Goal: Task Accomplishment & Management: Complete application form

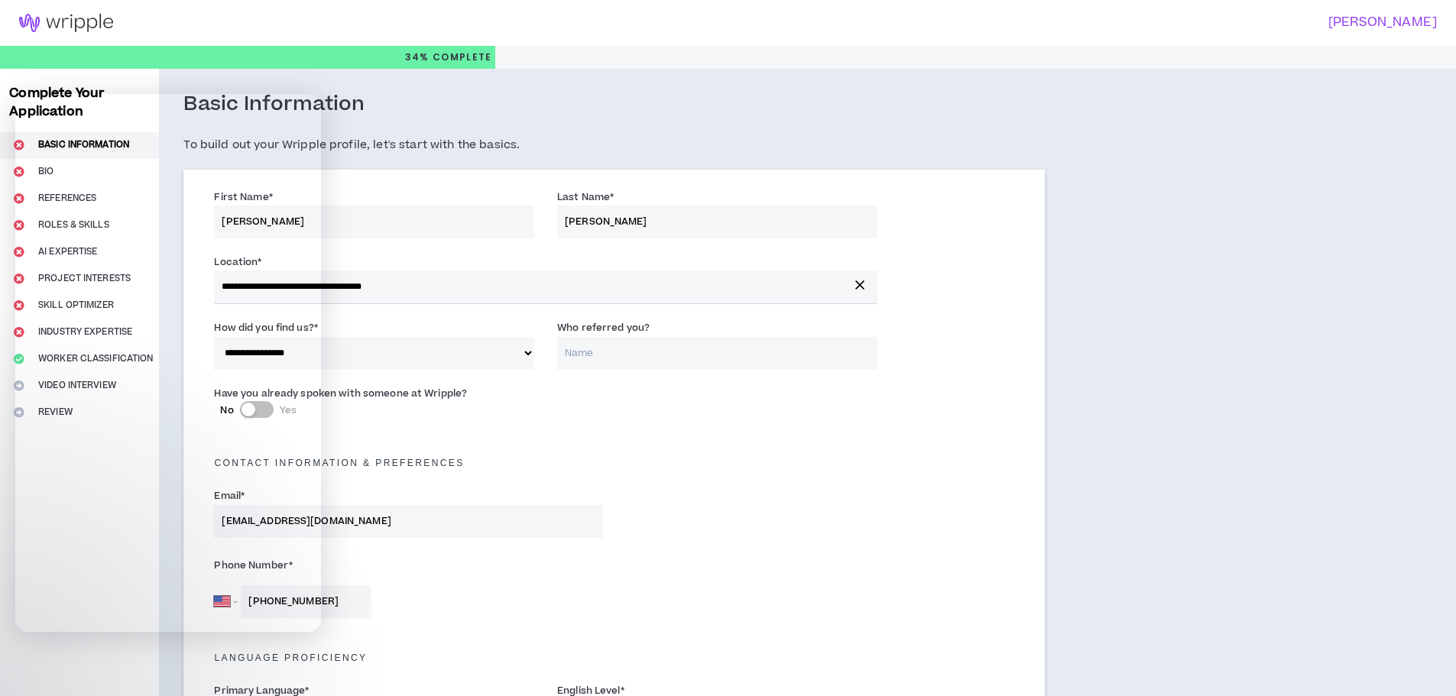
select select "*"
select select "US"
select select "*******"
select select "*"
select select "**********"
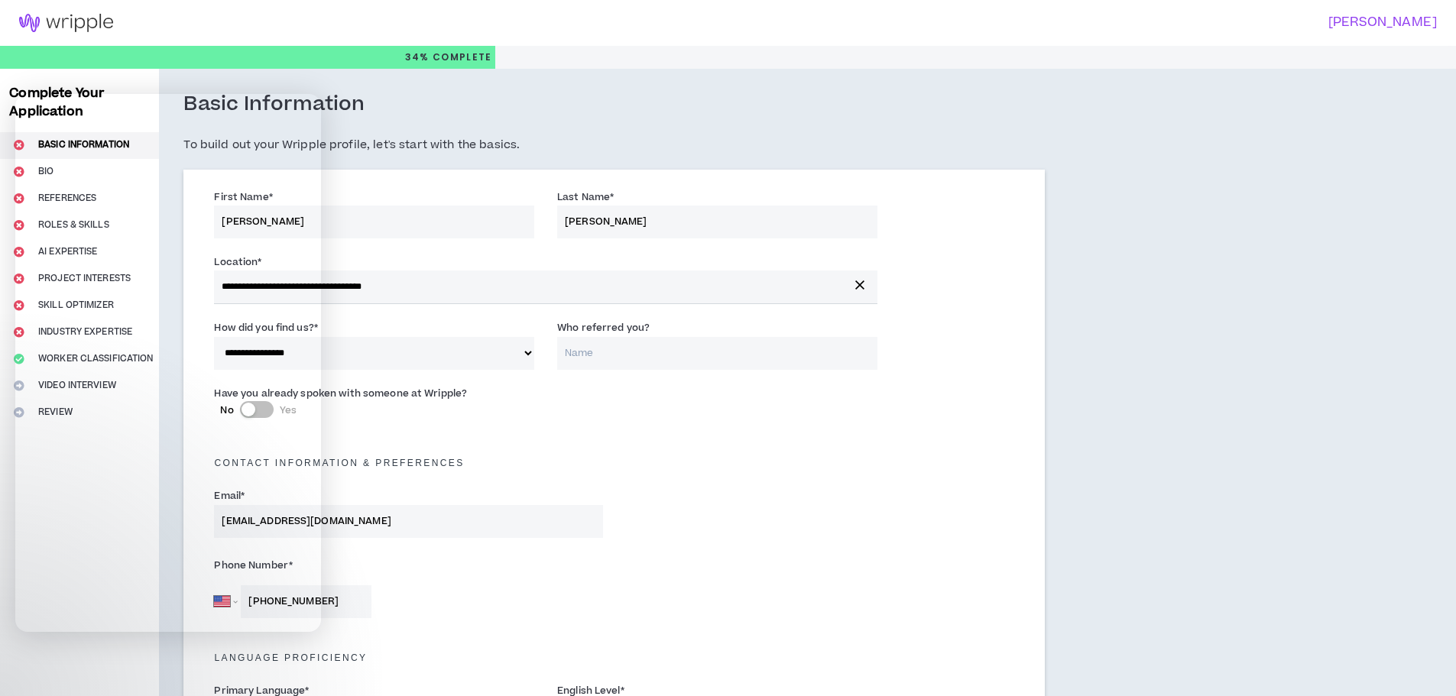
select select "*****"
select select "**********"
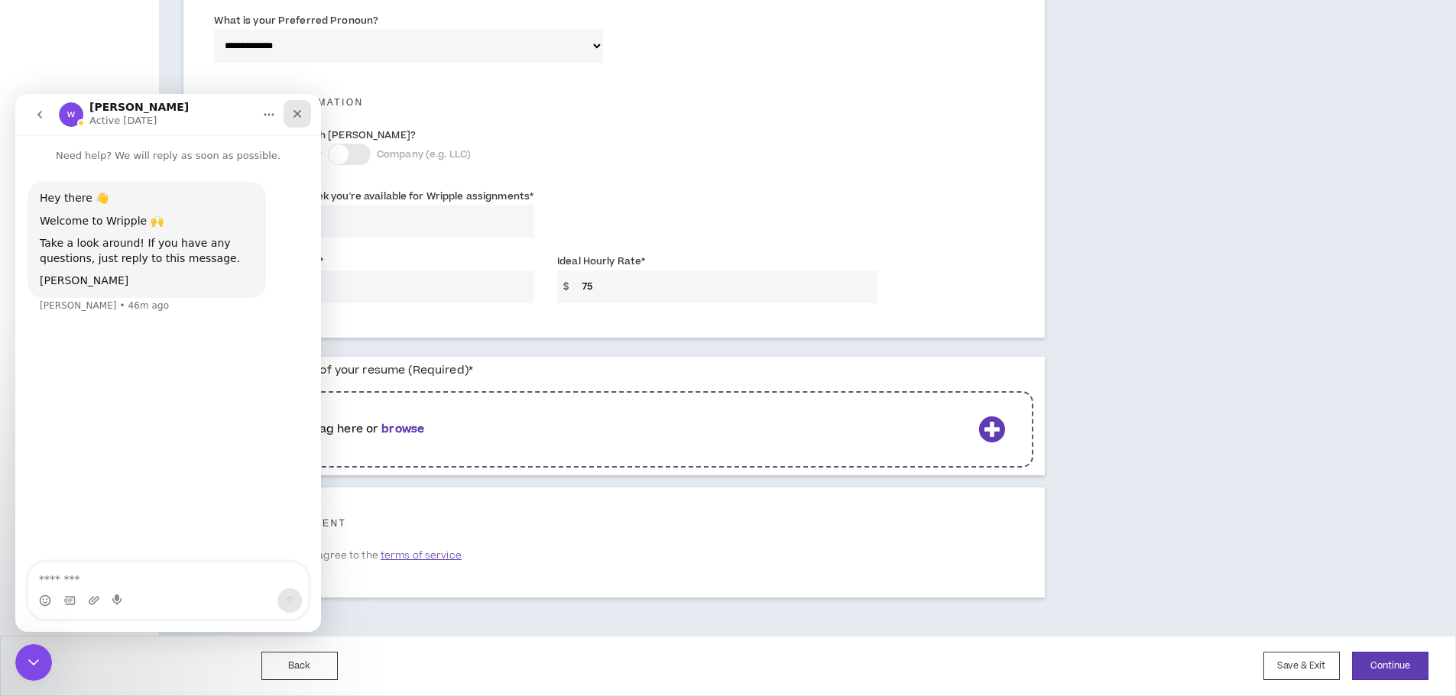
click at [303, 119] on div "Close" at bounding box center [298, 114] width 28 height 28
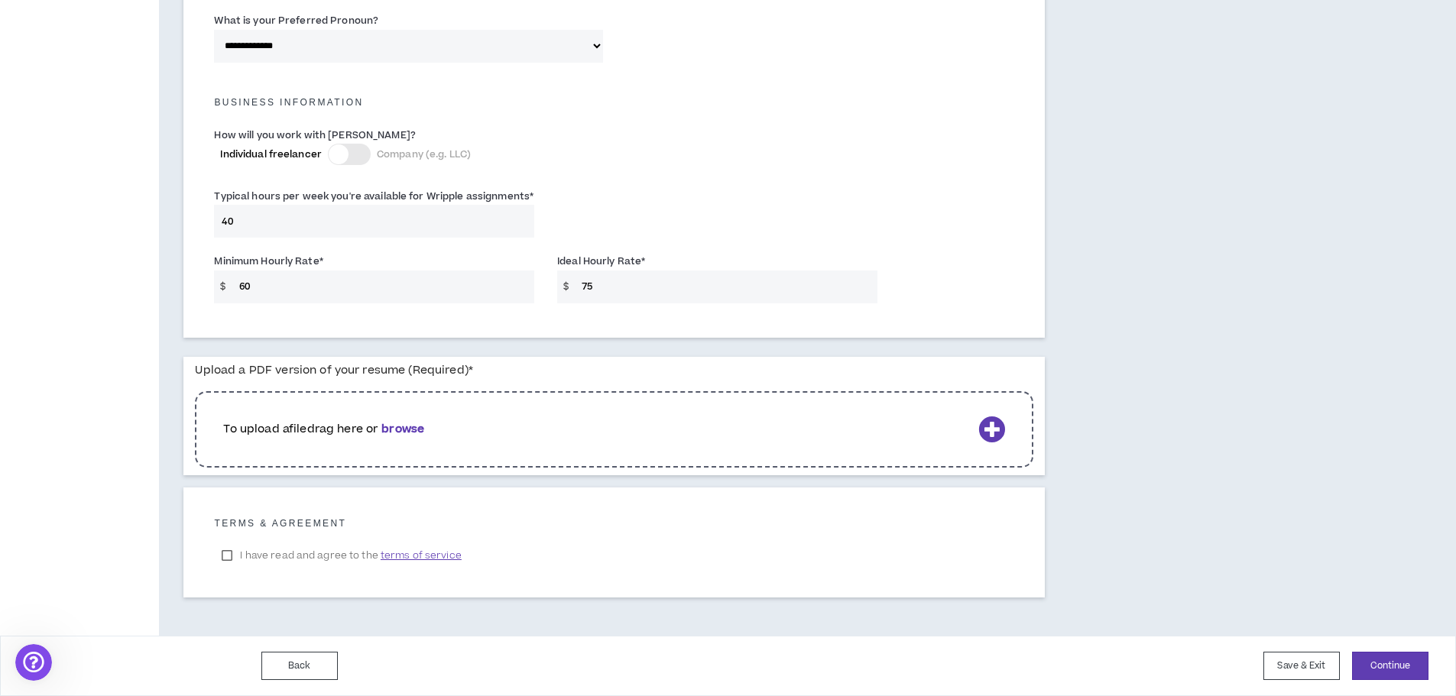
click at [411, 427] on b "browse" at bounding box center [402, 429] width 43 height 16
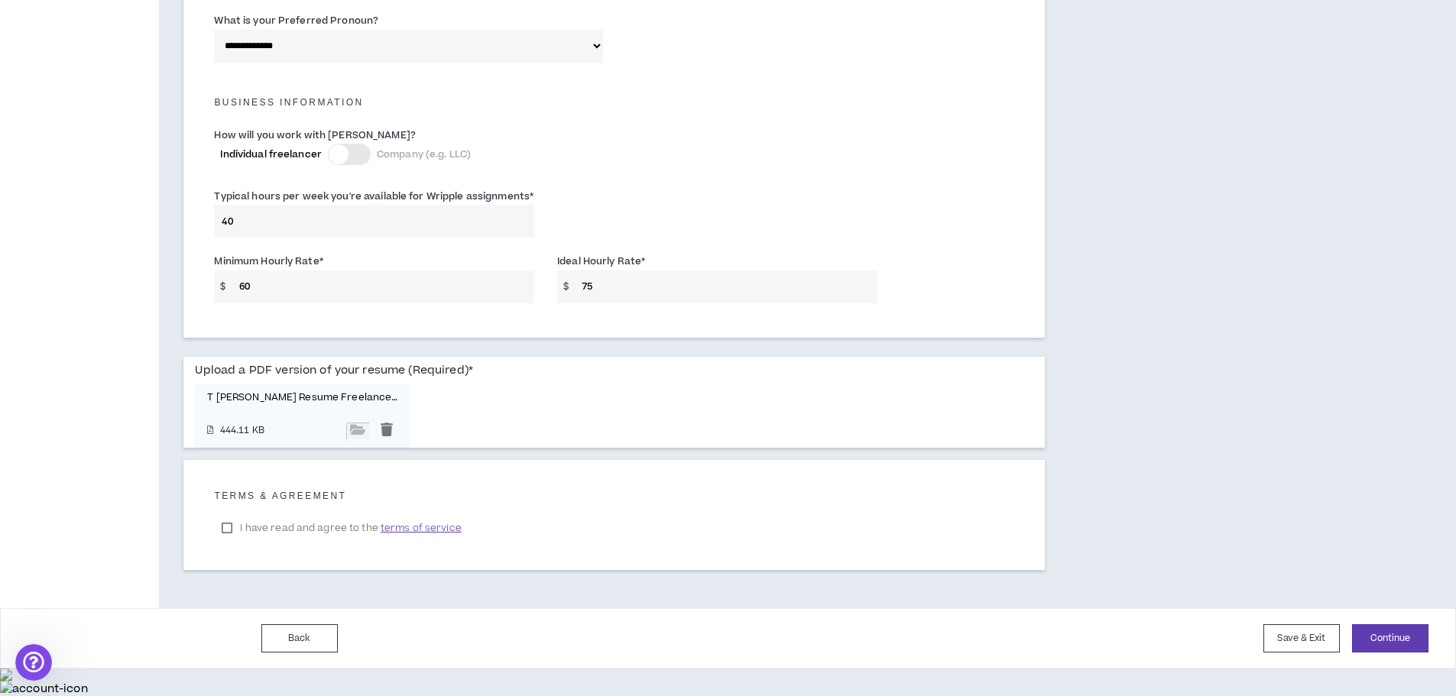
scroll to position [979, 0]
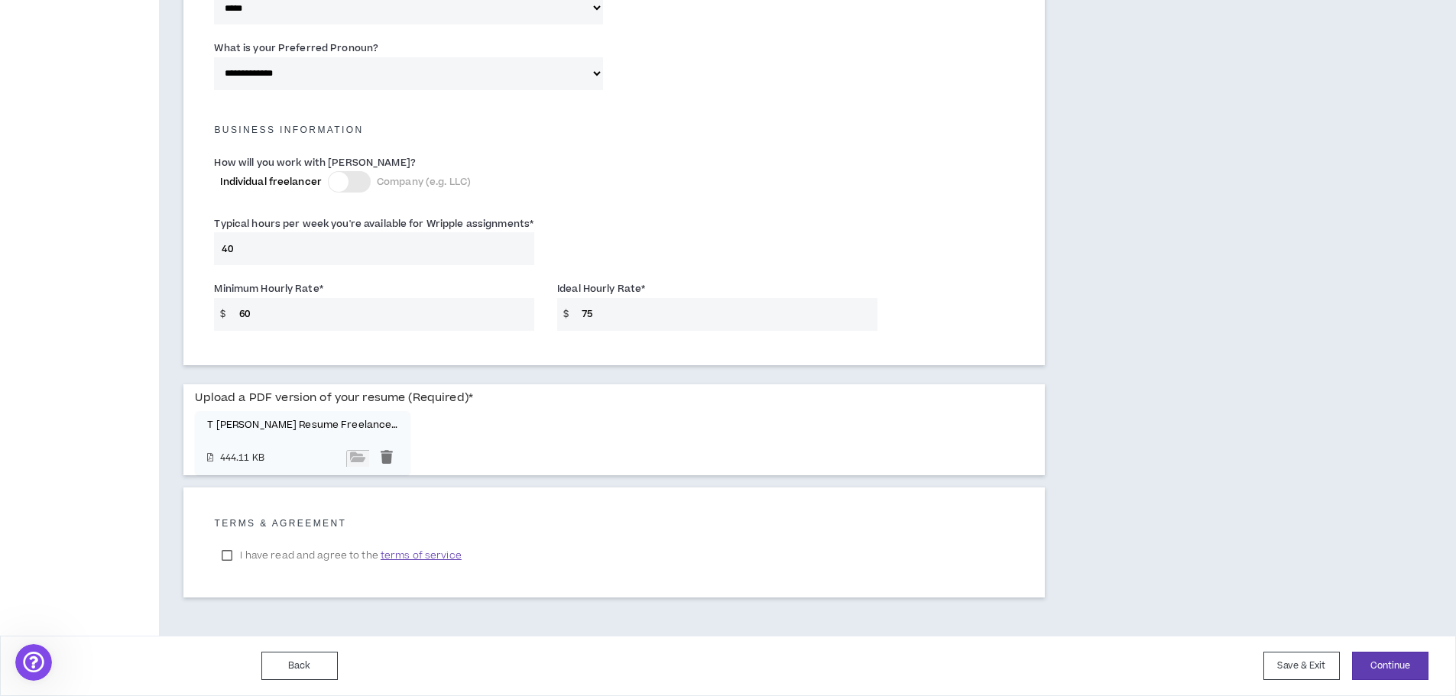
click at [229, 556] on label "I have read and agree to the terms of service" at bounding box center [341, 555] width 255 height 23
click at [1378, 670] on button "Continue" at bounding box center [1390, 666] width 76 height 28
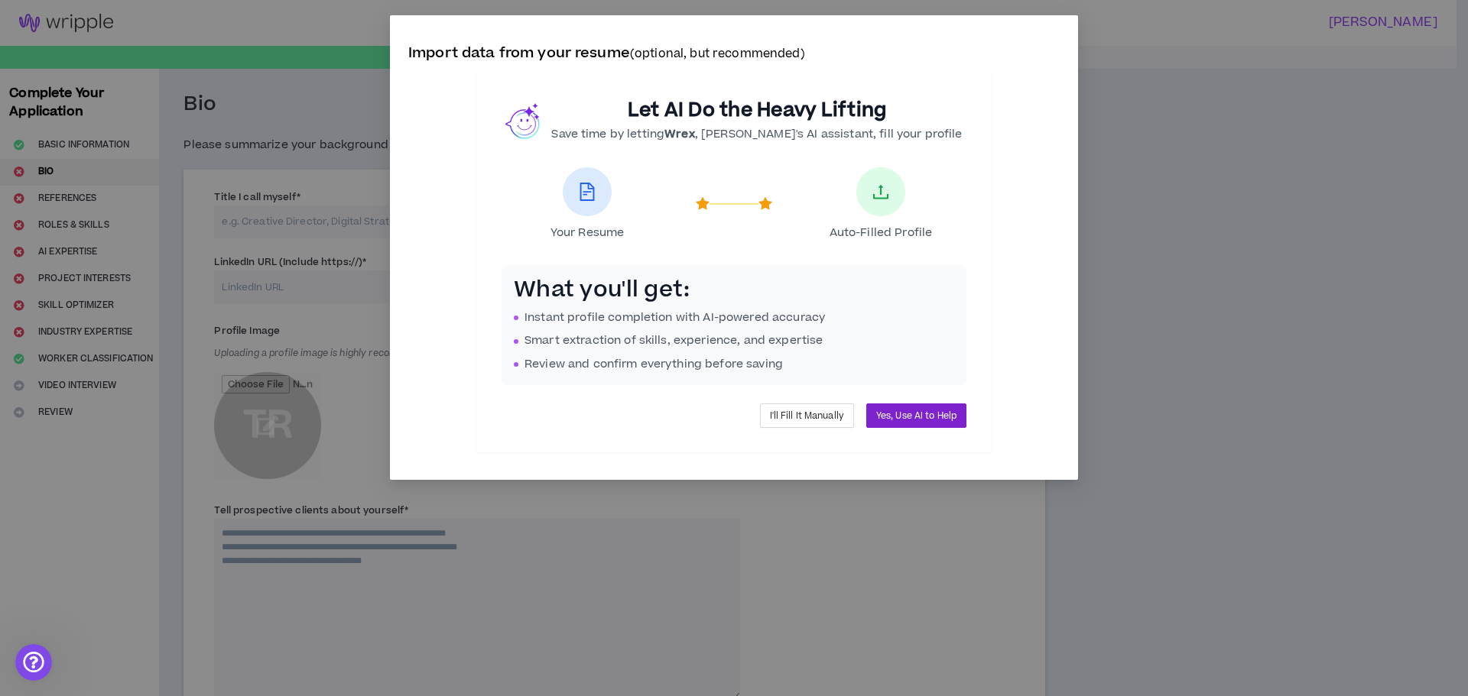
click at [943, 420] on span "Yes, Use AI to Help" at bounding box center [916, 416] width 80 height 15
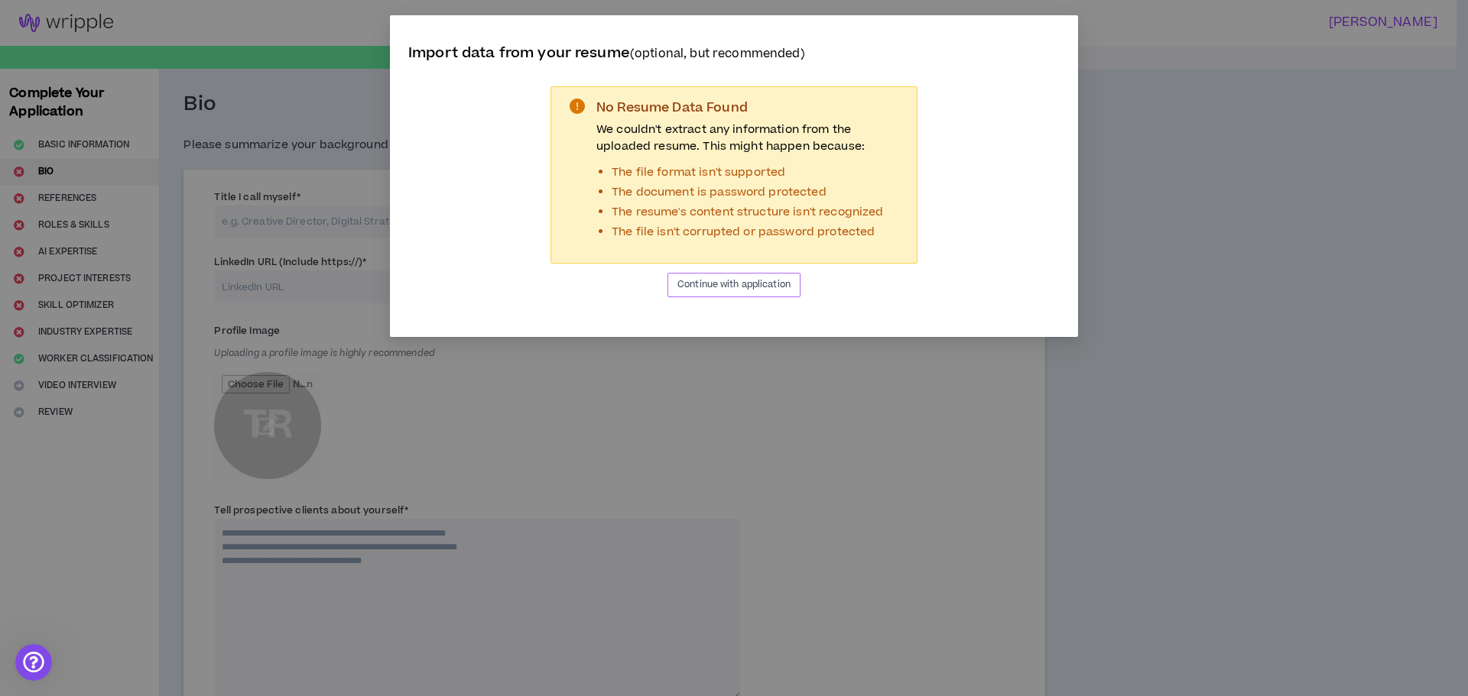
click at [778, 284] on span "Continue with application" at bounding box center [733, 285] width 113 height 15
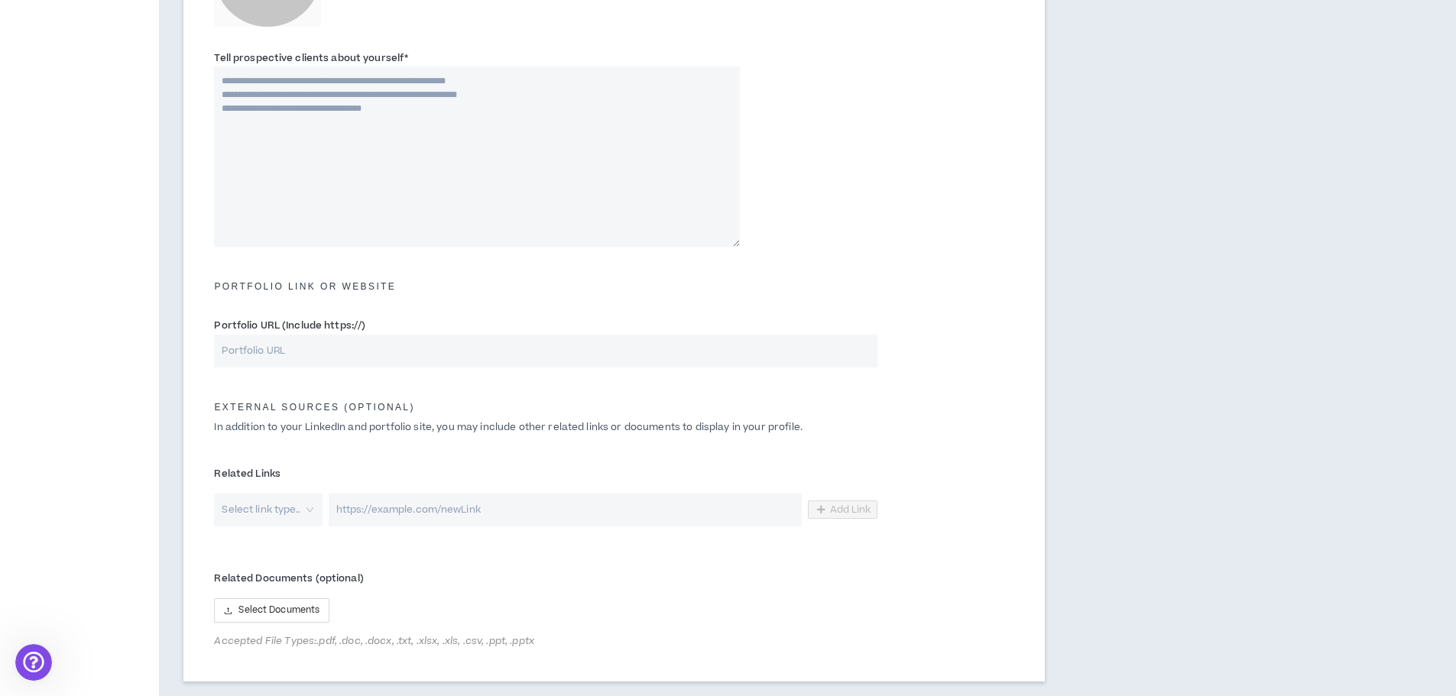
scroll to position [556, 0]
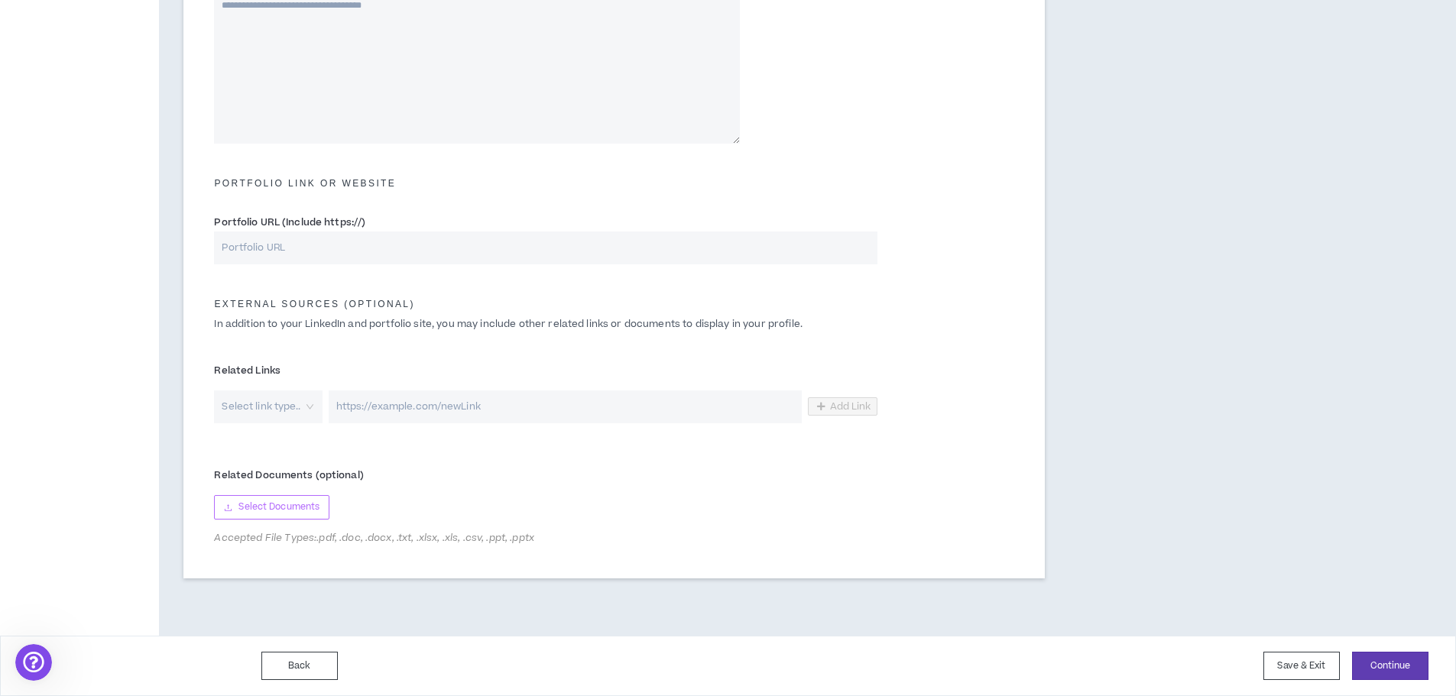
click at [262, 508] on span "Select Documents" at bounding box center [279, 507] width 81 height 15
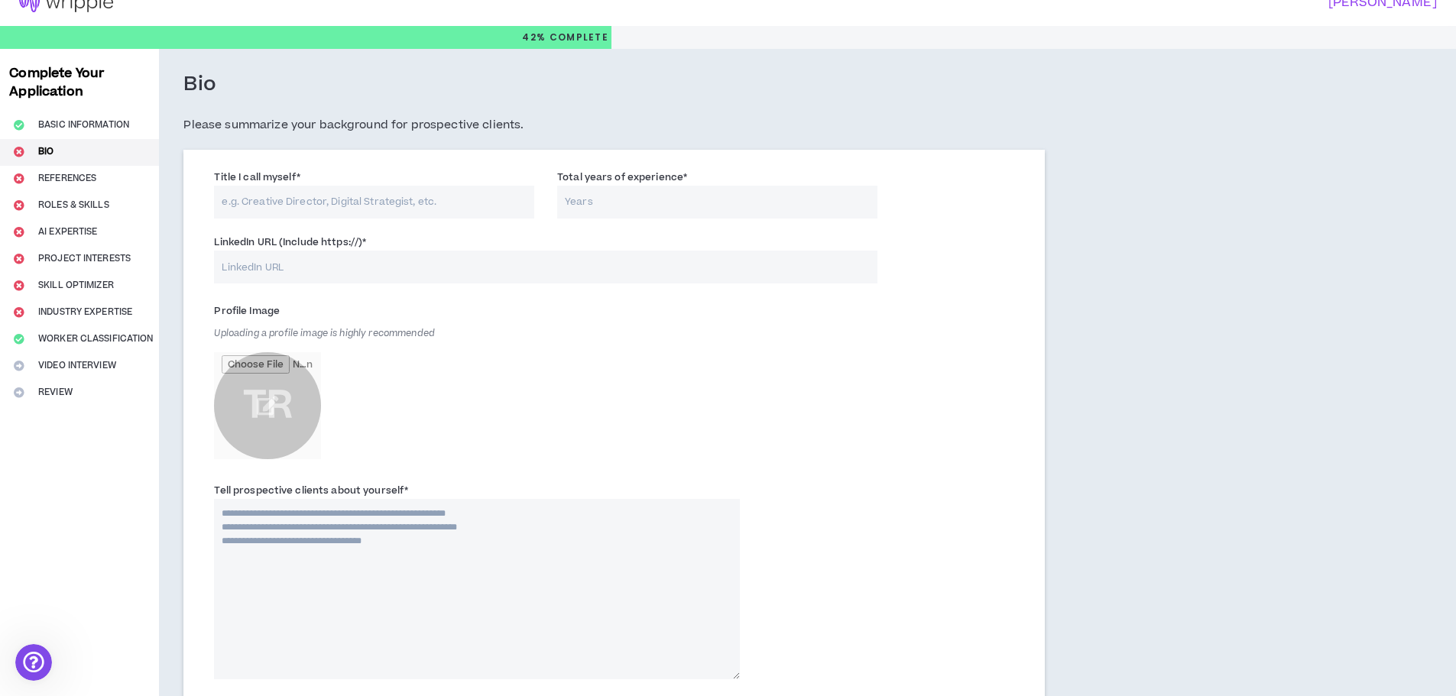
scroll to position [0, 0]
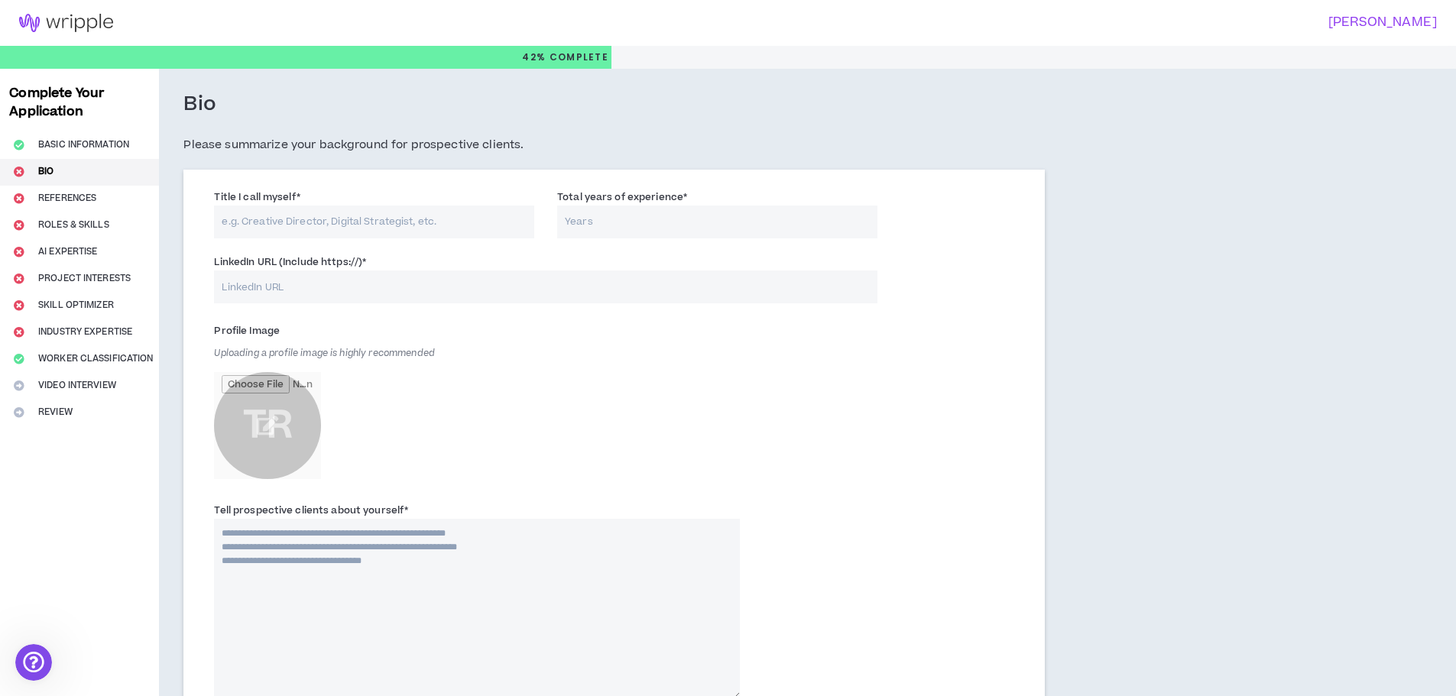
click at [335, 221] on input "Title I call myself *" at bounding box center [374, 222] width 320 height 33
paste input "Business Operations Consultant | Finance • Partnerships • Customer Experience"
type input "Business Operations Consultant | Finance • Partnerships • Customer Experience"
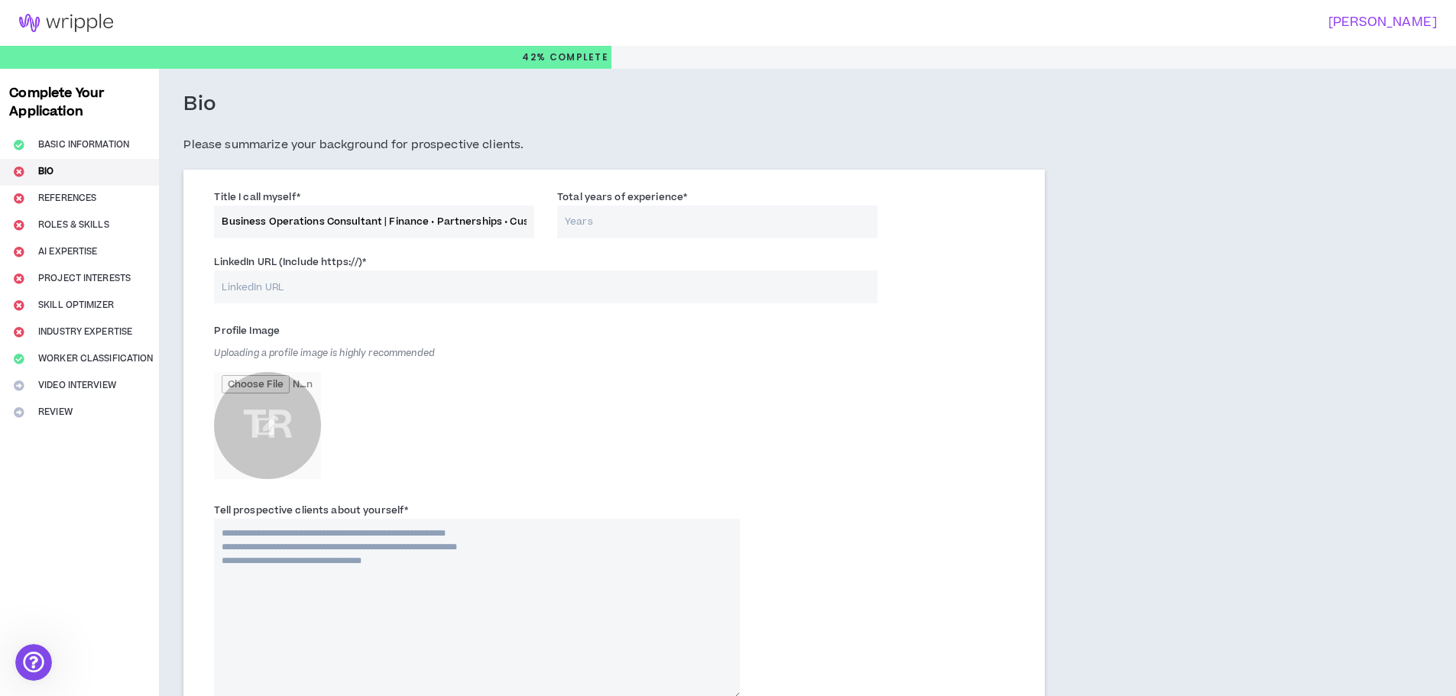
click at [673, 221] on input "Total years of experience *" at bounding box center [717, 222] width 320 height 33
type input "20"
click at [469, 290] on input "LinkedIn URL (Include https://) *" at bounding box center [545, 287] width 663 height 33
paste input "[DOMAIN_NAME][URL][PERSON_NAME]"
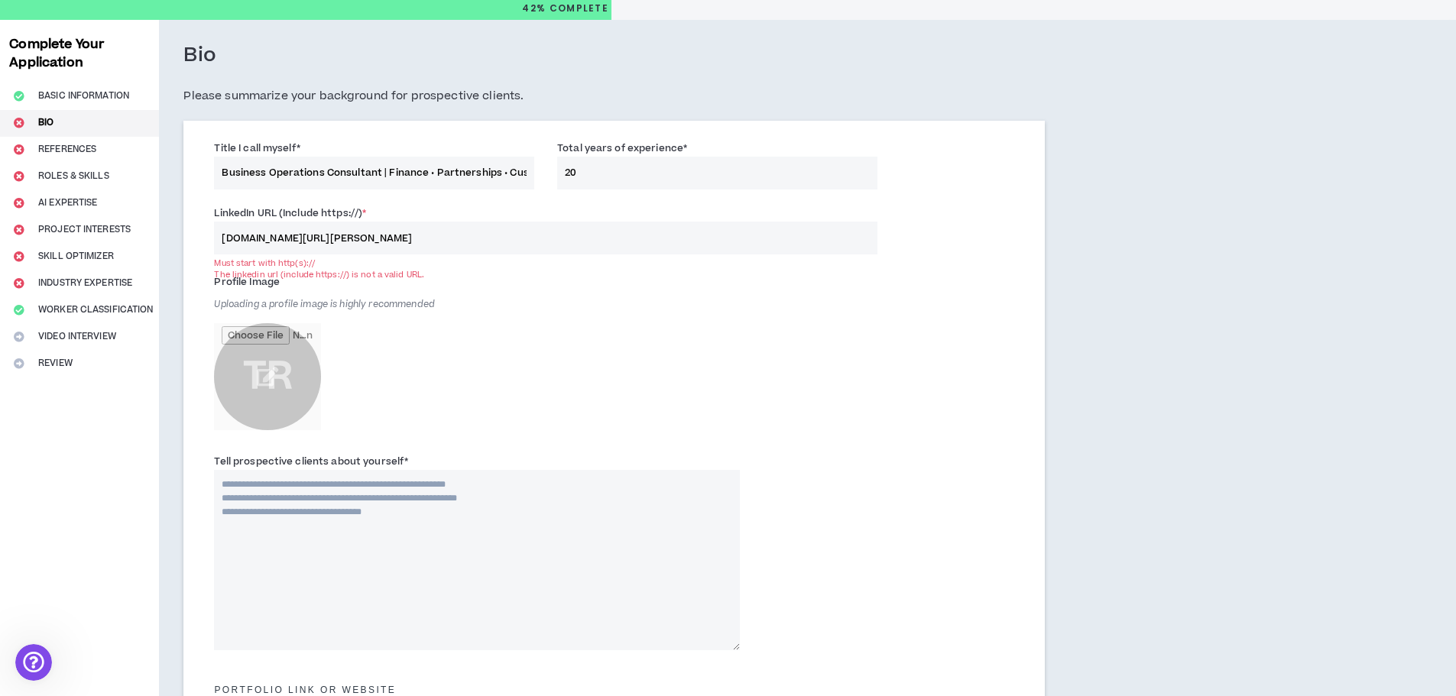
scroll to position [76, 0]
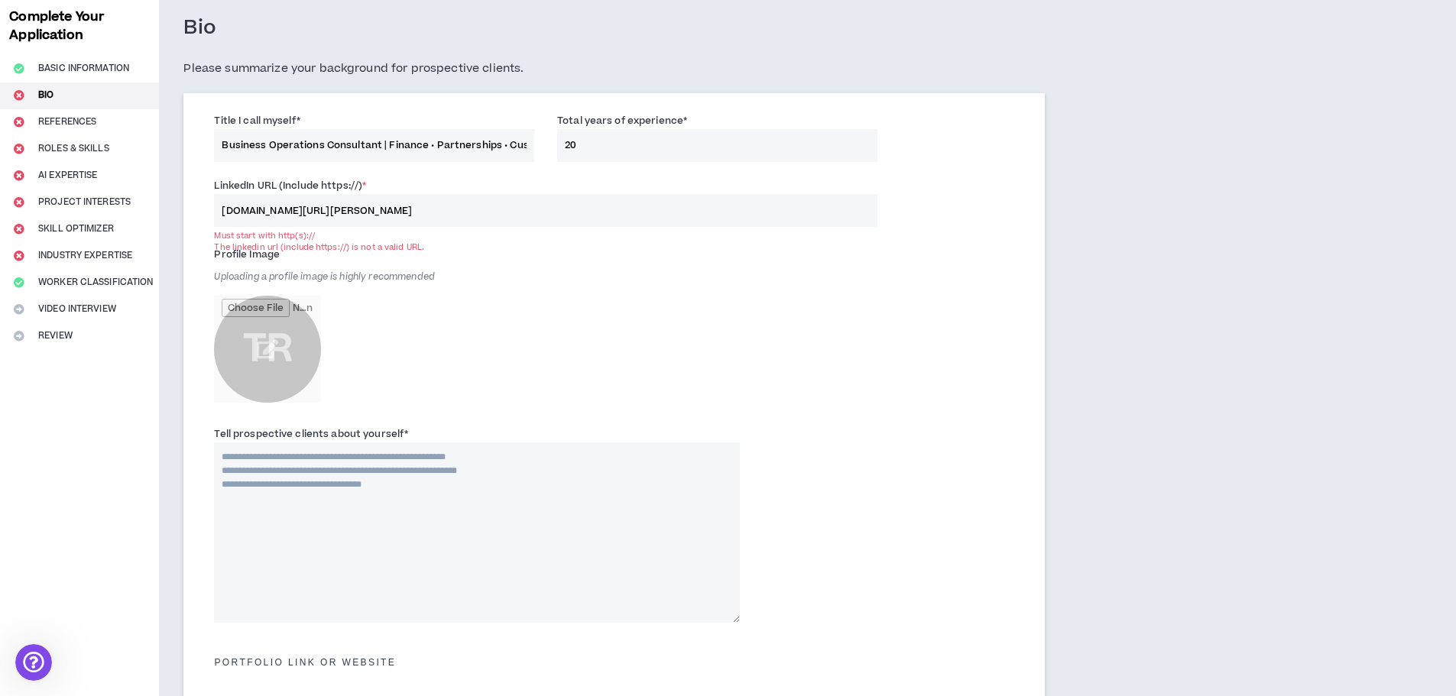
click at [248, 213] on input "[DOMAIN_NAME][URL][PERSON_NAME]" at bounding box center [545, 210] width 663 height 33
type input "[URL][DOMAIN_NAME][PERSON_NAME]"
click at [575, 310] on div "Profile Image Uploading a profile image is highly recommended TR" at bounding box center [477, 326] width 526 height 168
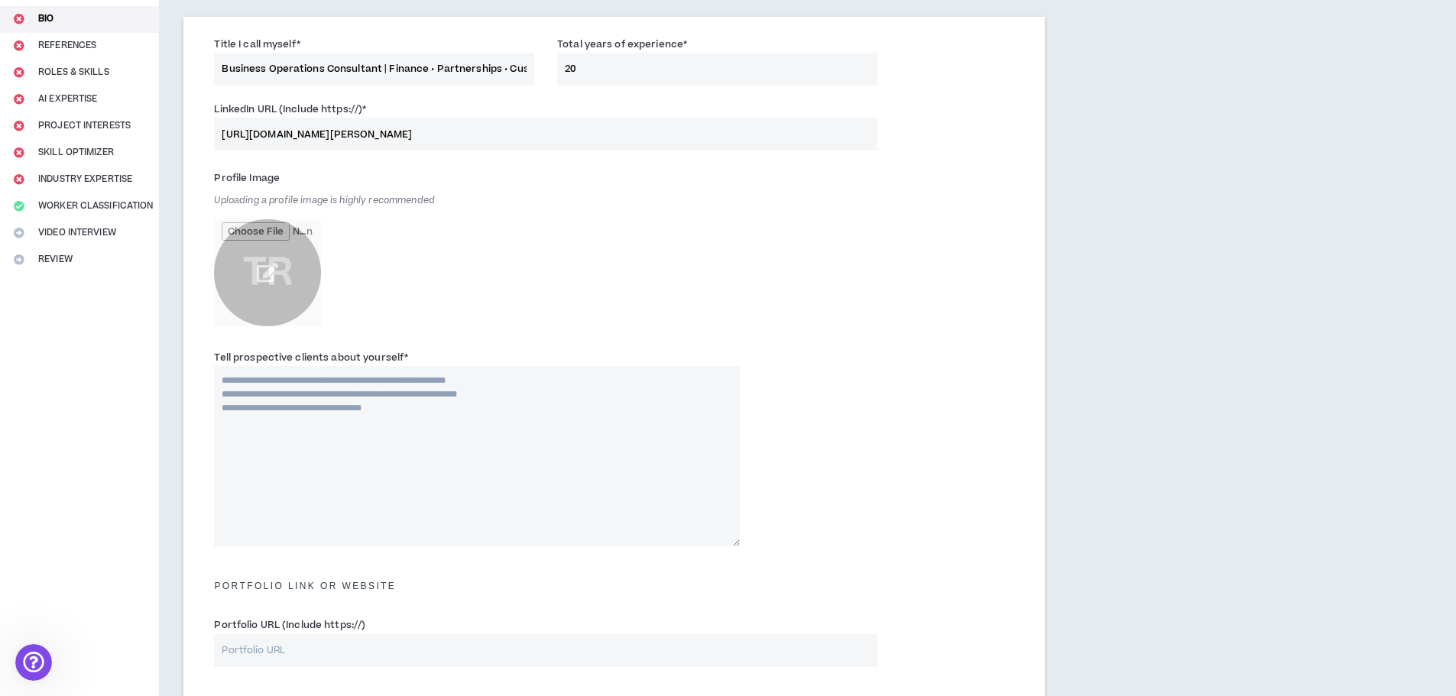
click at [271, 272] on input "file" at bounding box center [267, 272] width 107 height 107
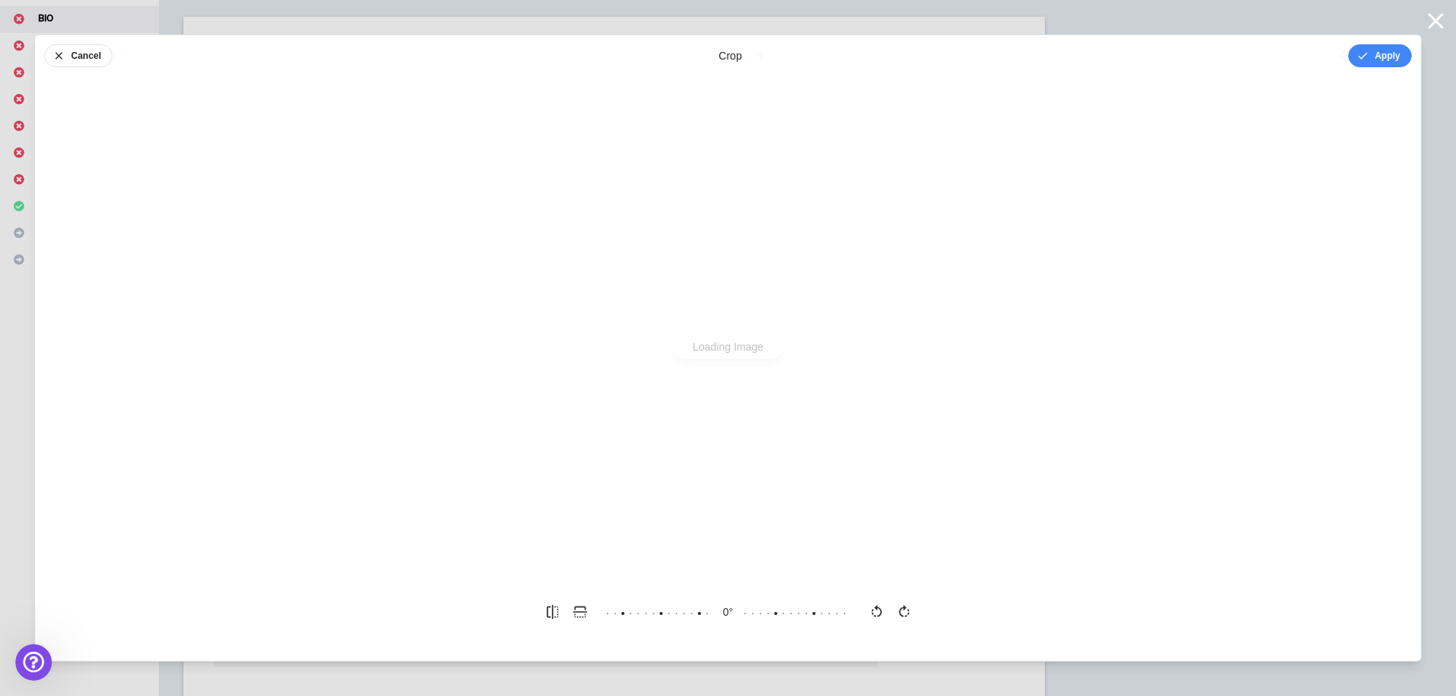
scroll to position [0, 0]
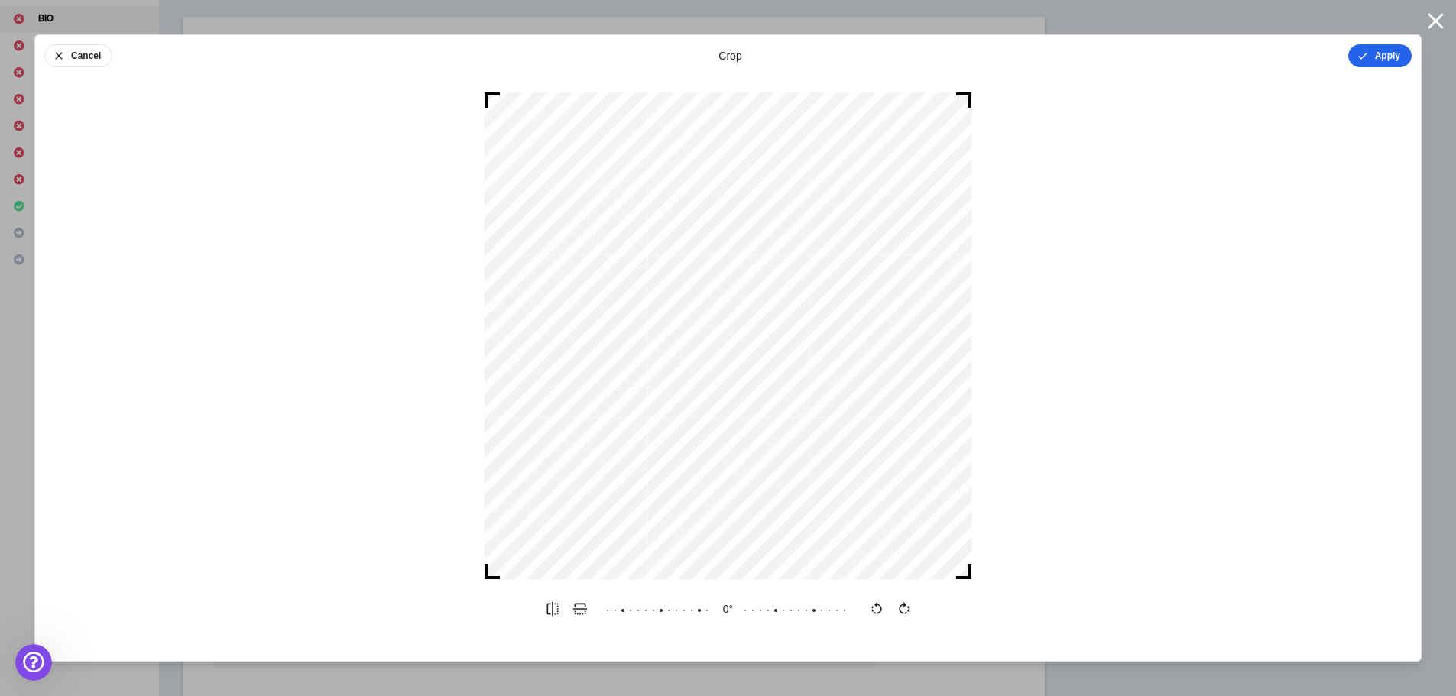
click at [1394, 54] on button "Apply" at bounding box center [1380, 55] width 63 height 23
click at [1399, 57] on button "Done" at bounding box center [1389, 55] width 46 height 23
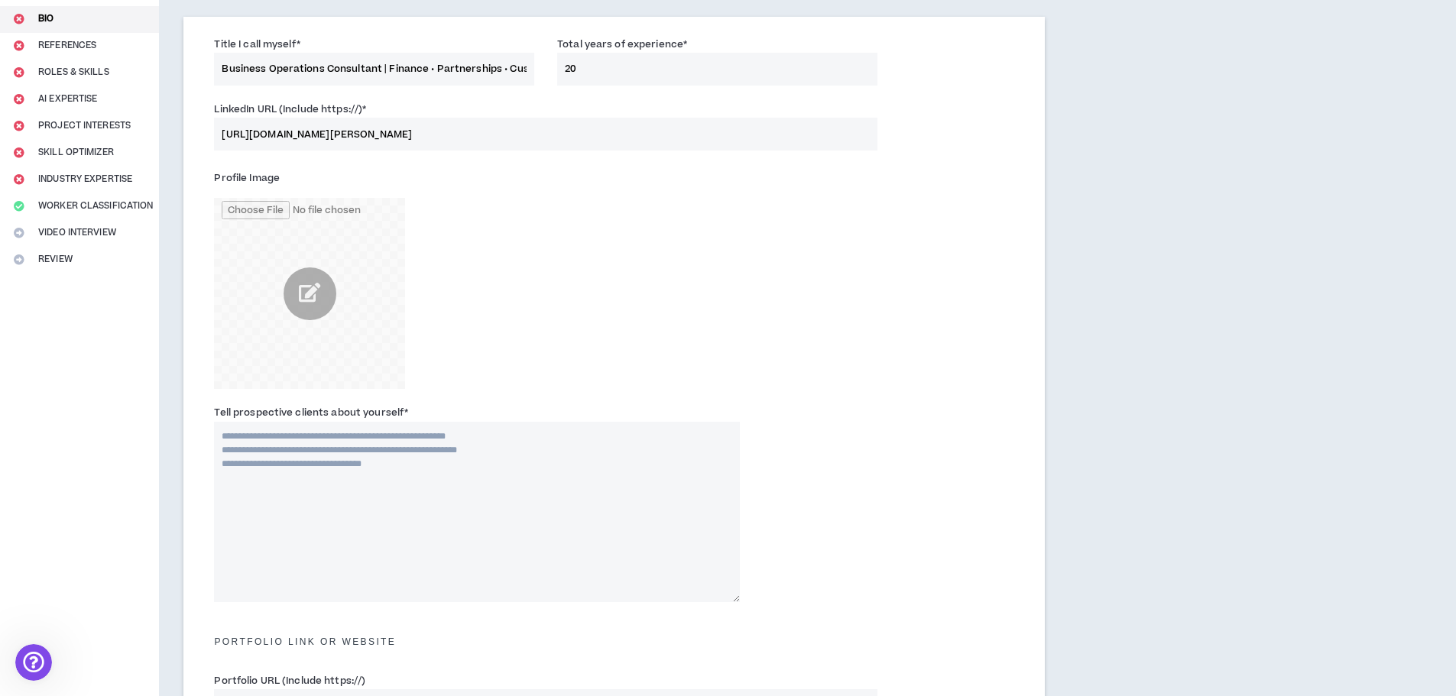
click at [472, 302] on div "Profile Image" at bounding box center [477, 277] width 526 height 223
click at [307, 297] on input "file" at bounding box center [309, 293] width 191 height 191
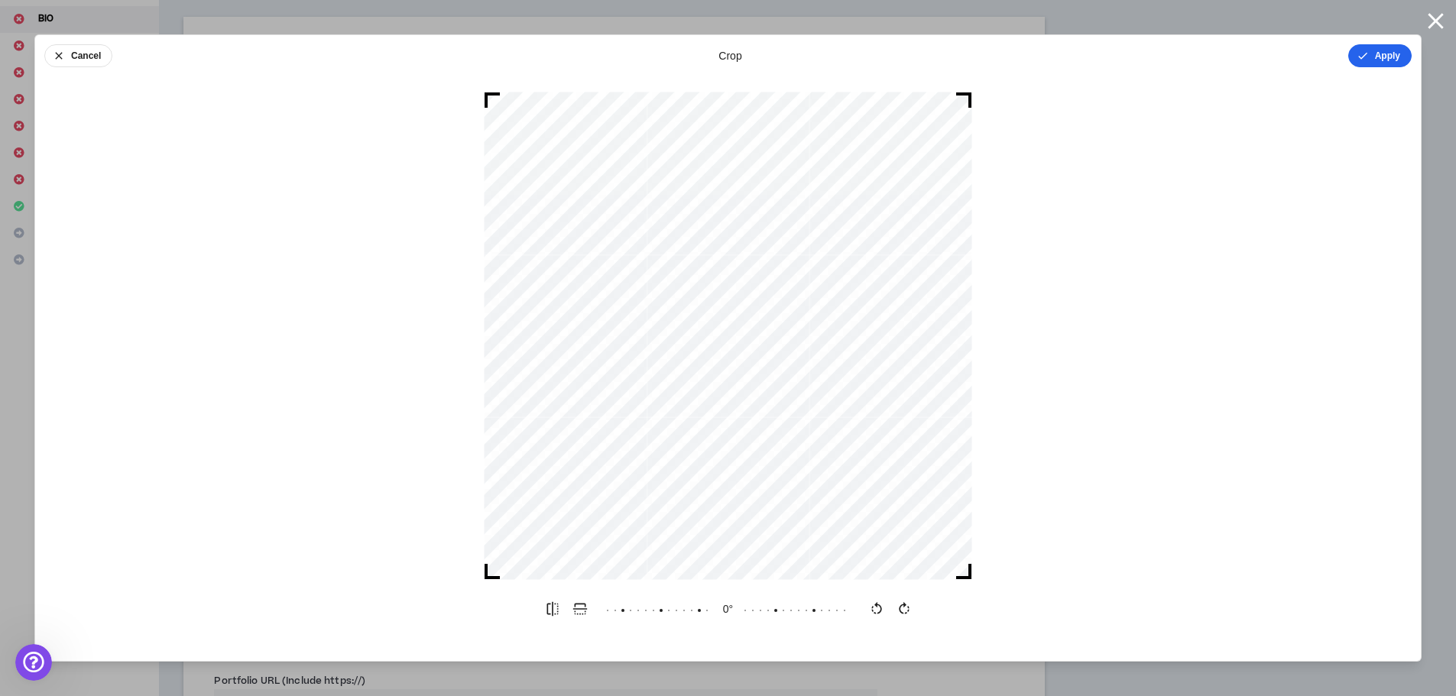
click at [1375, 64] on button "Apply" at bounding box center [1380, 55] width 63 height 23
click at [723, 615] on icon "button" at bounding box center [728, 613] width 17 height 17
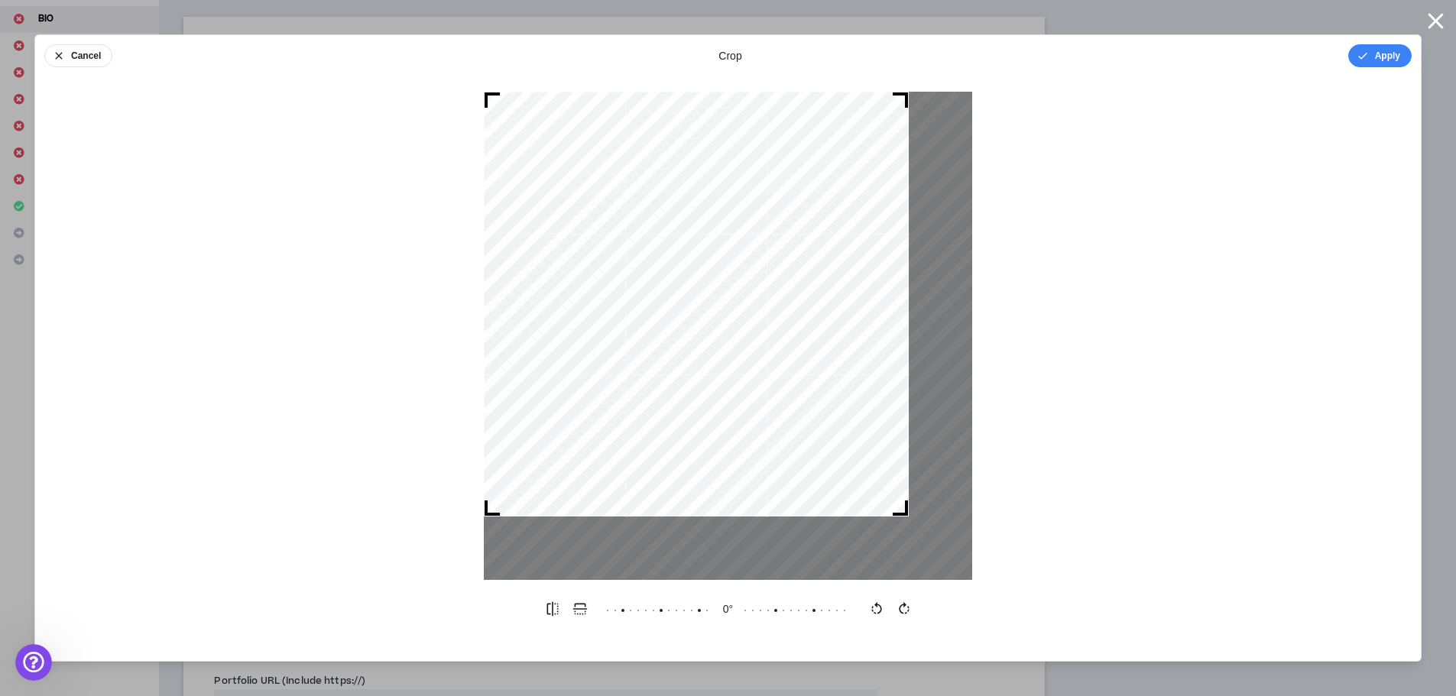
drag, startPoint x: 965, startPoint y: 573, endPoint x: 901, endPoint y: 540, distance: 71.5
click at [901, 540] on div at bounding box center [728, 336] width 488 height 488
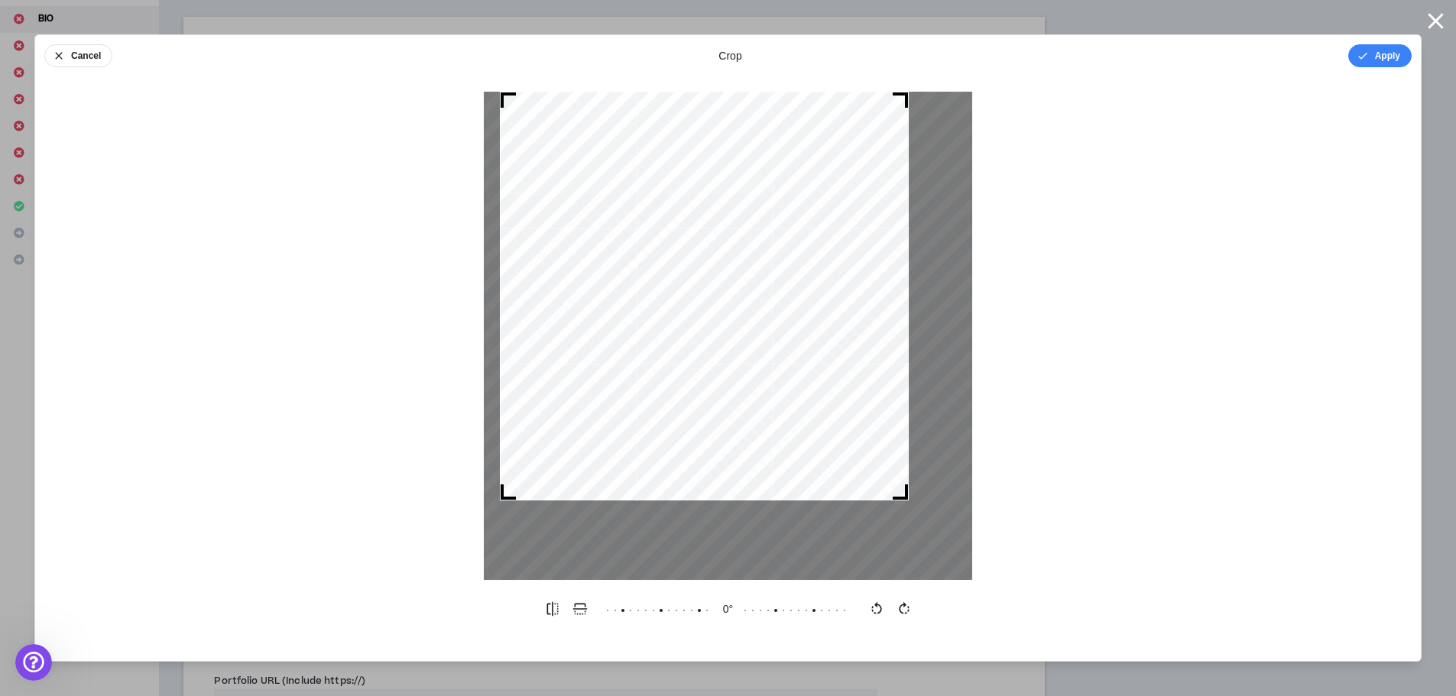
drag, startPoint x: 485, startPoint y: 514, endPoint x: 501, endPoint y: 550, distance: 38.7
click at [501, 550] on div at bounding box center [728, 336] width 488 height 488
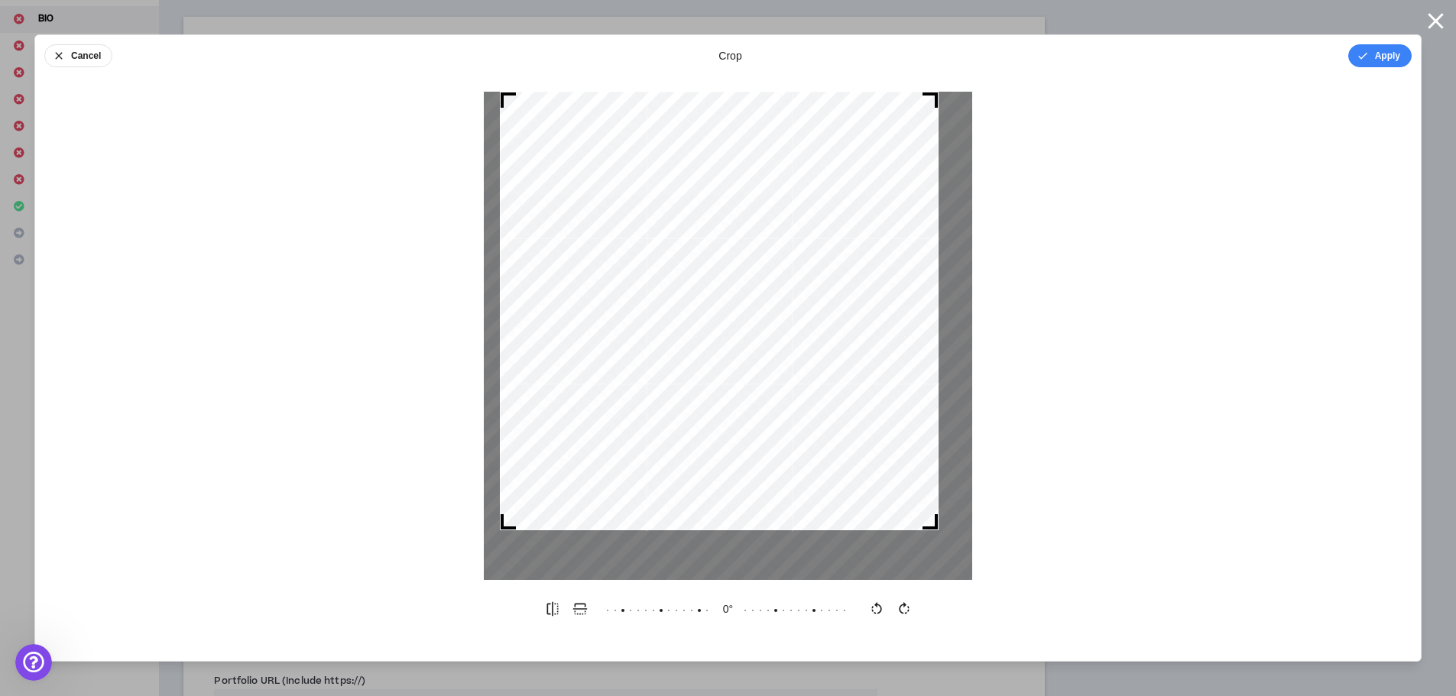
drag, startPoint x: 917, startPoint y: 501, endPoint x: 936, endPoint y: 510, distance: 20.2
click at [936, 510] on div at bounding box center [719, 311] width 439 height 439
click at [1385, 67] on div "Cancel crop Apply" at bounding box center [728, 55] width 1386 height 41
click at [1385, 59] on button "Apply" at bounding box center [1380, 55] width 63 height 23
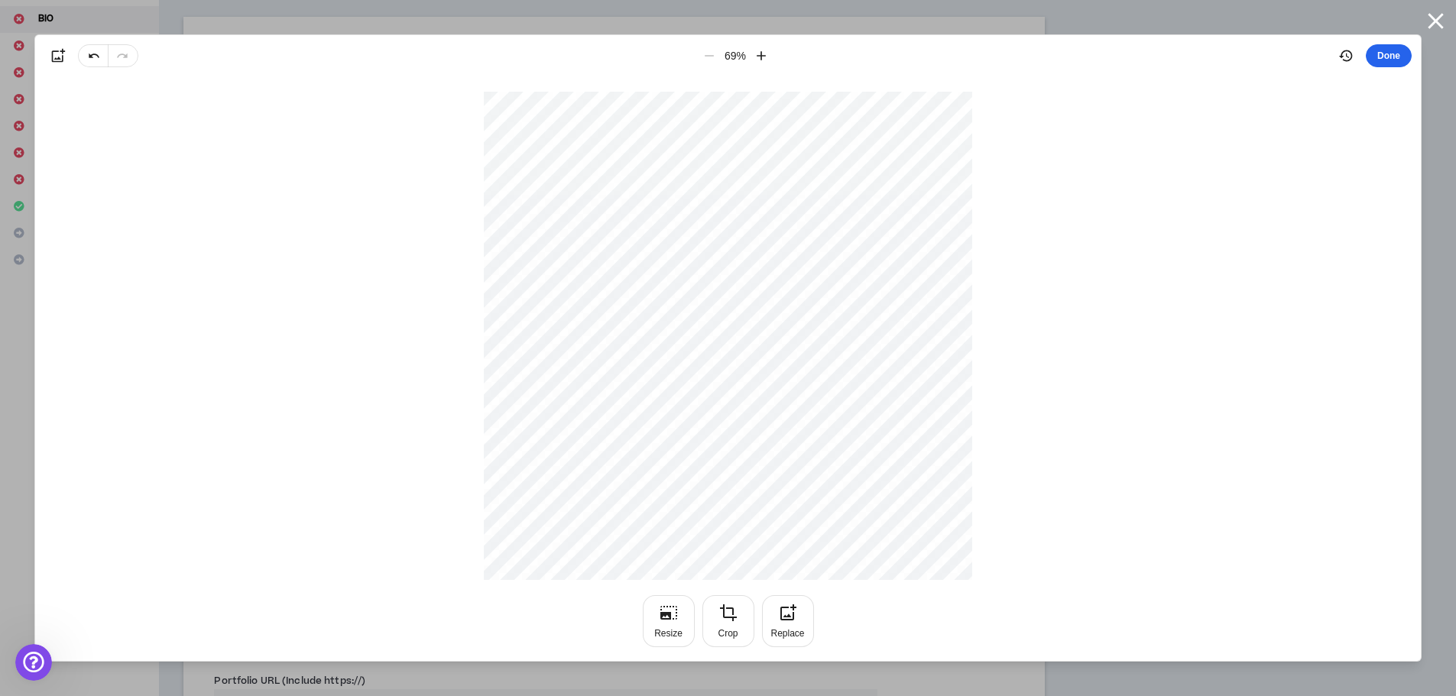
click at [1394, 62] on button "Done" at bounding box center [1389, 55] width 46 height 23
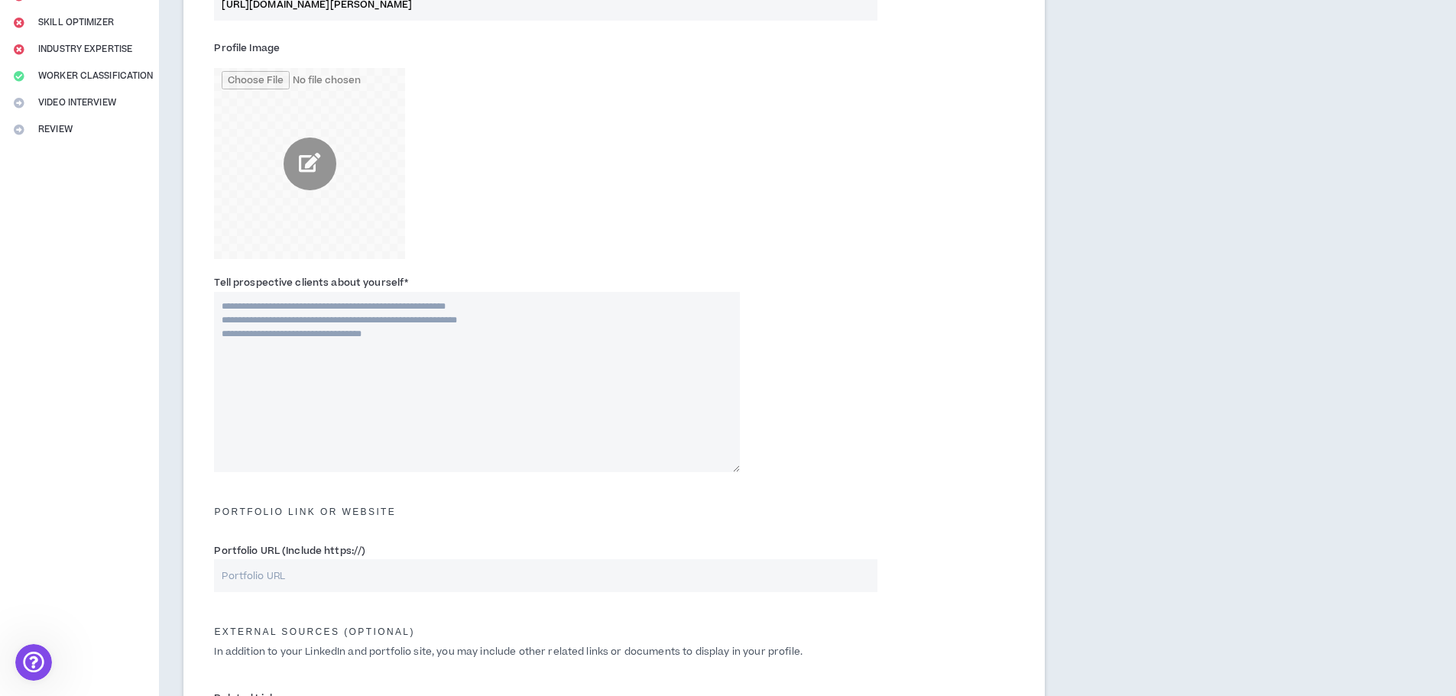
scroll to position [306, 0]
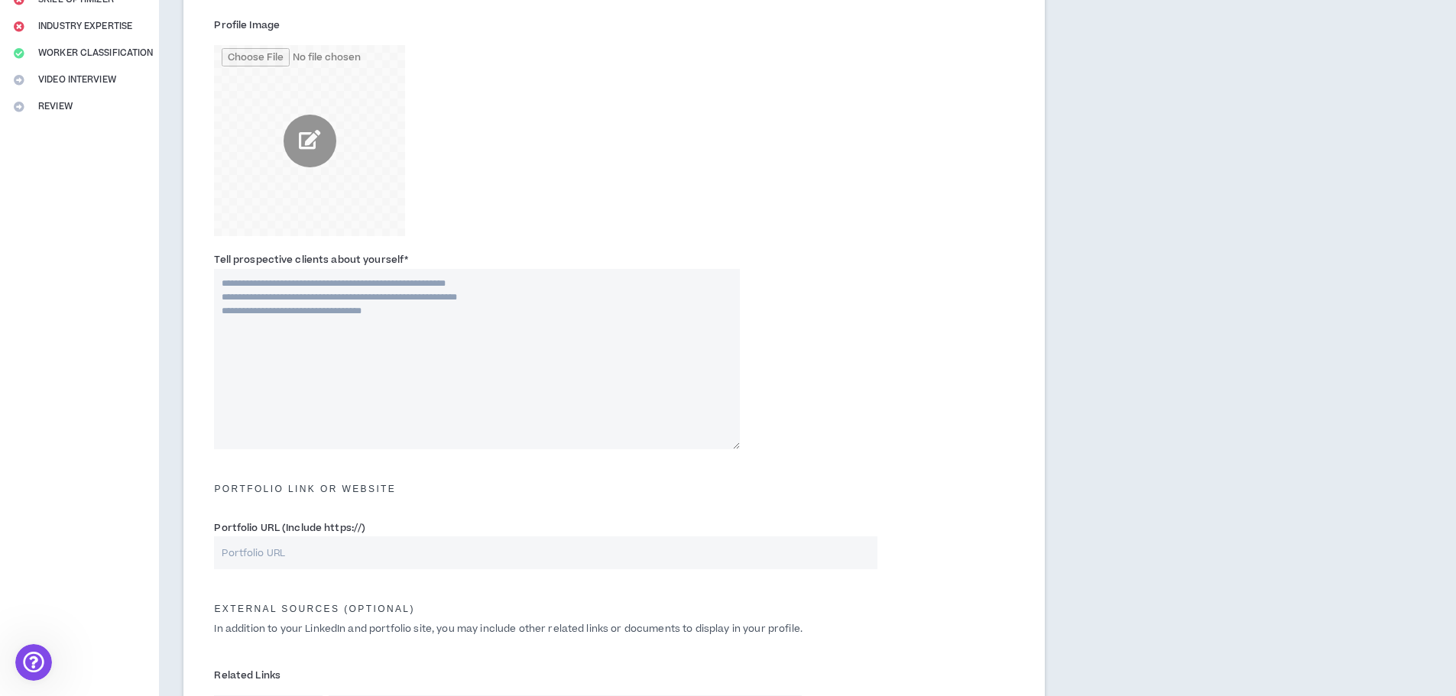
click at [223, 288] on textarea "Tell prospective clients about yourself *" at bounding box center [477, 359] width 526 height 180
paste textarea "**********"
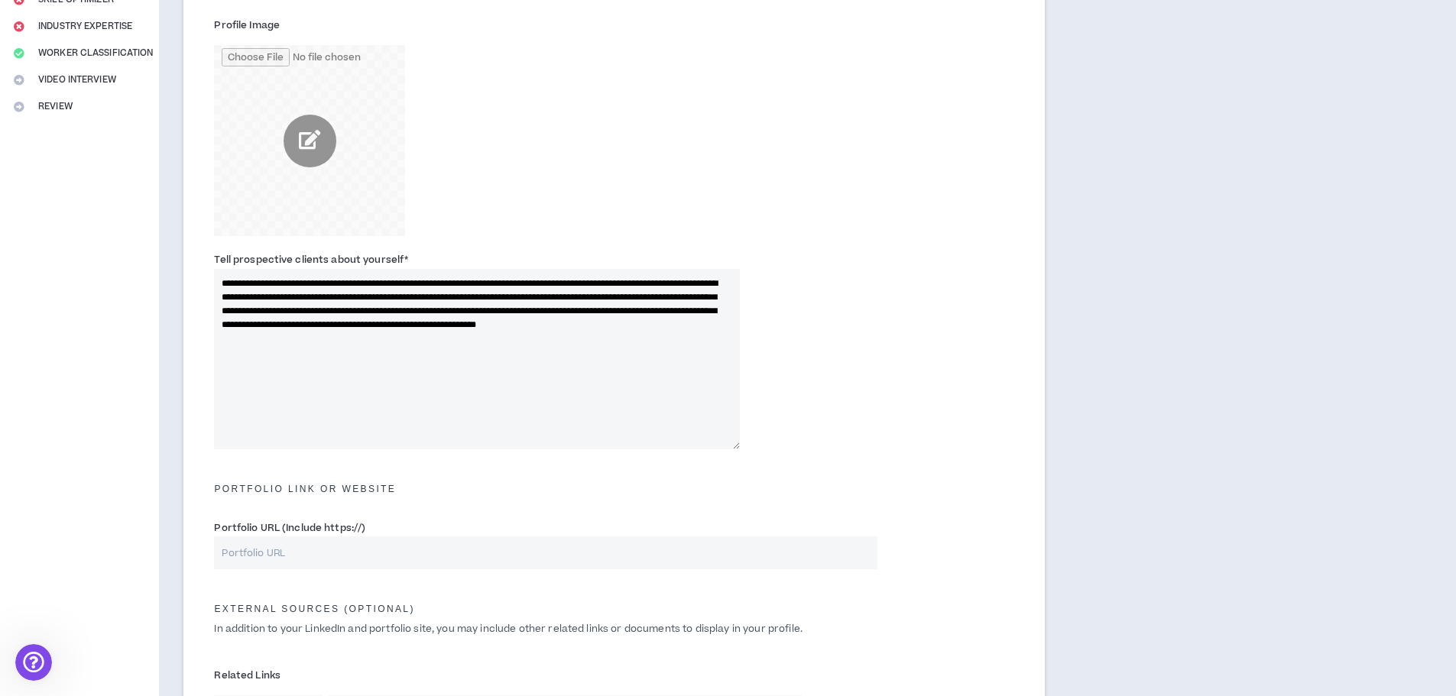
click at [423, 281] on textarea "**********" at bounding box center [477, 359] width 526 height 180
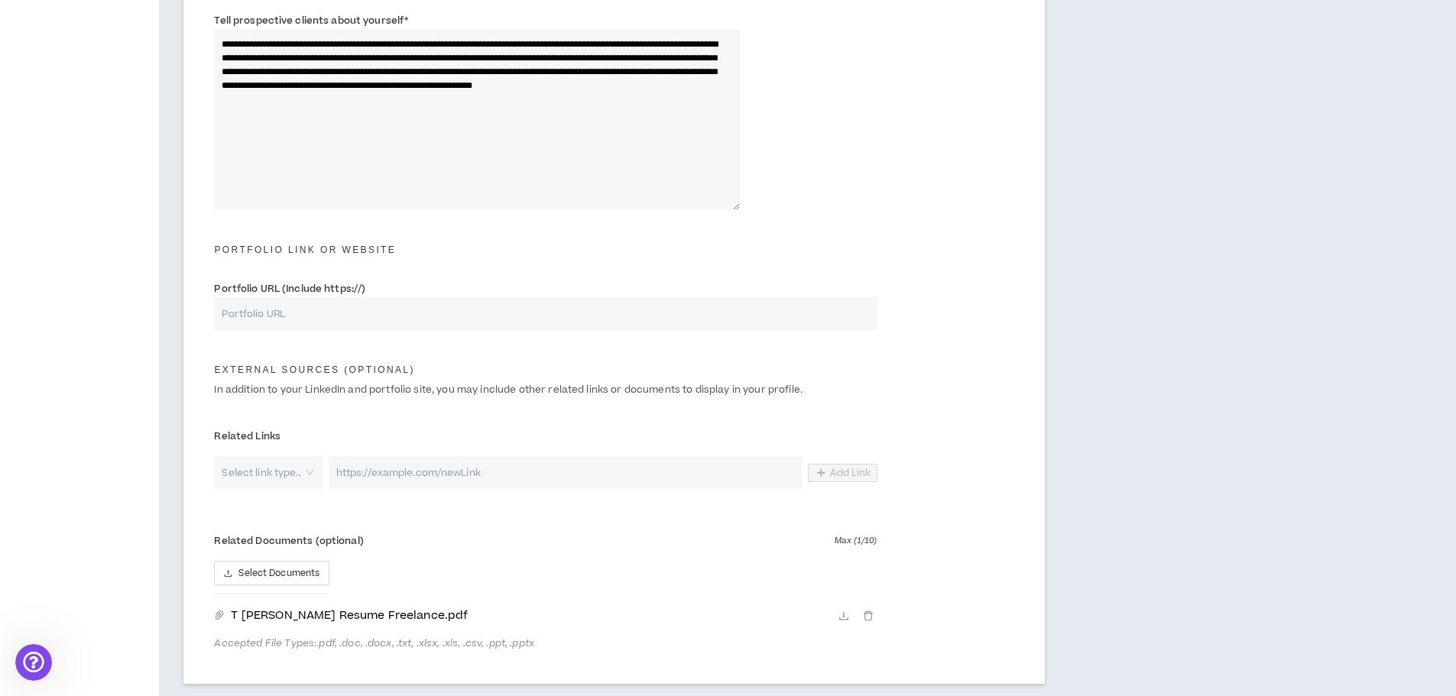
scroll to position [651, 0]
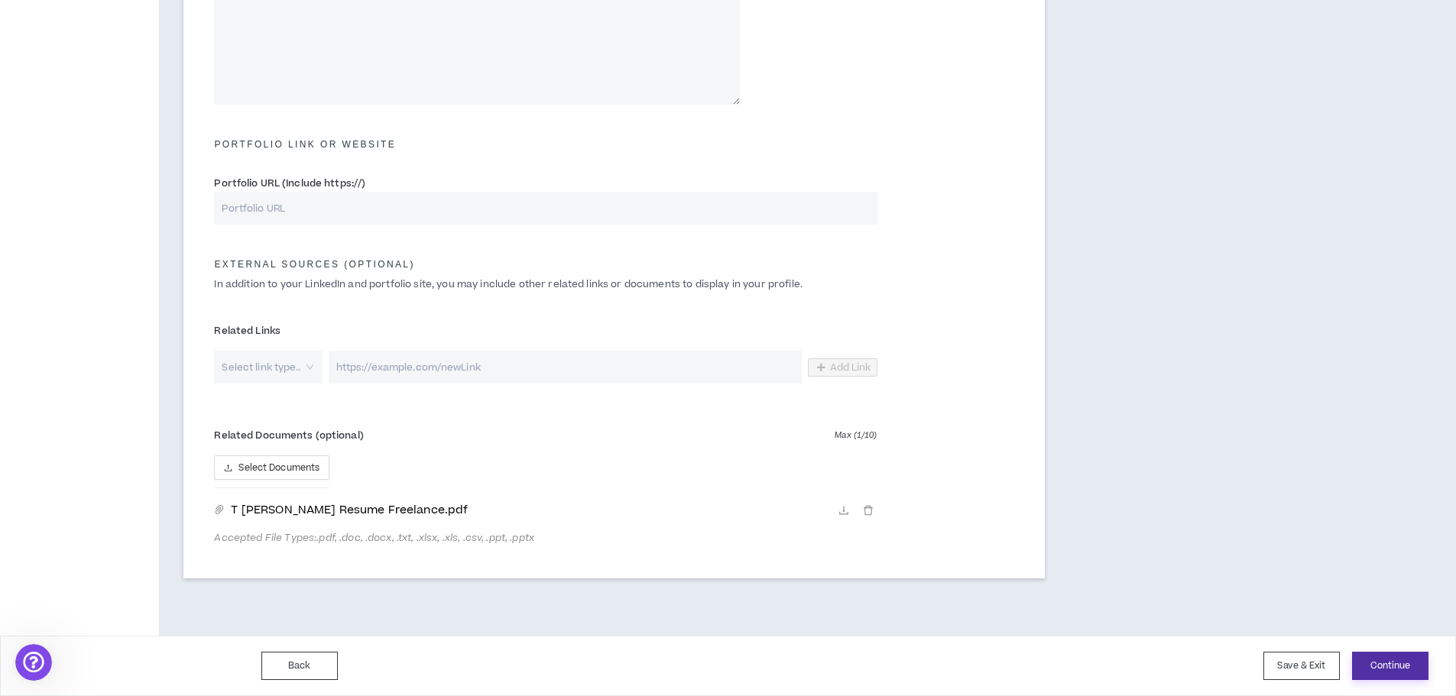
type textarea "**********"
click at [1381, 663] on button "Continue" at bounding box center [1390, 666] width 76 height 28
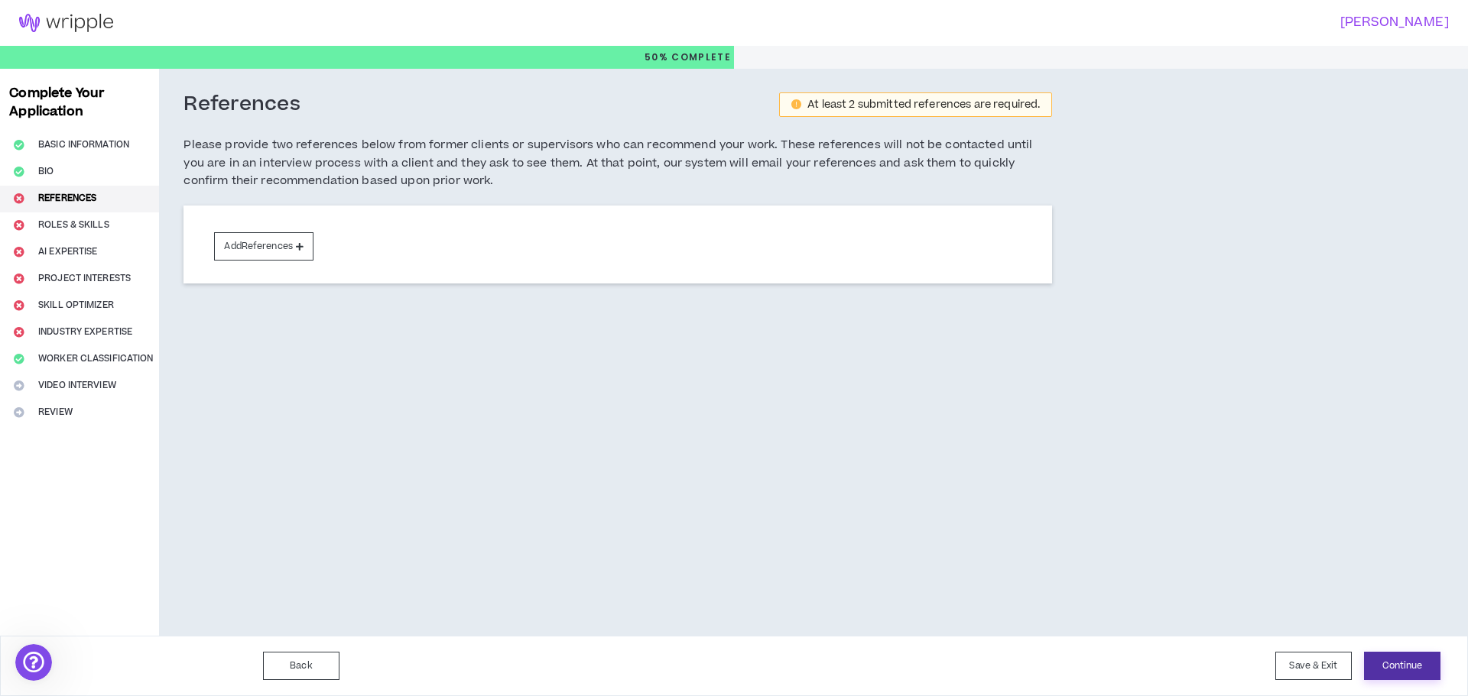
click at [1411, 670] on button "Continue" at bounding box center [1402, 666] width 76 height 28
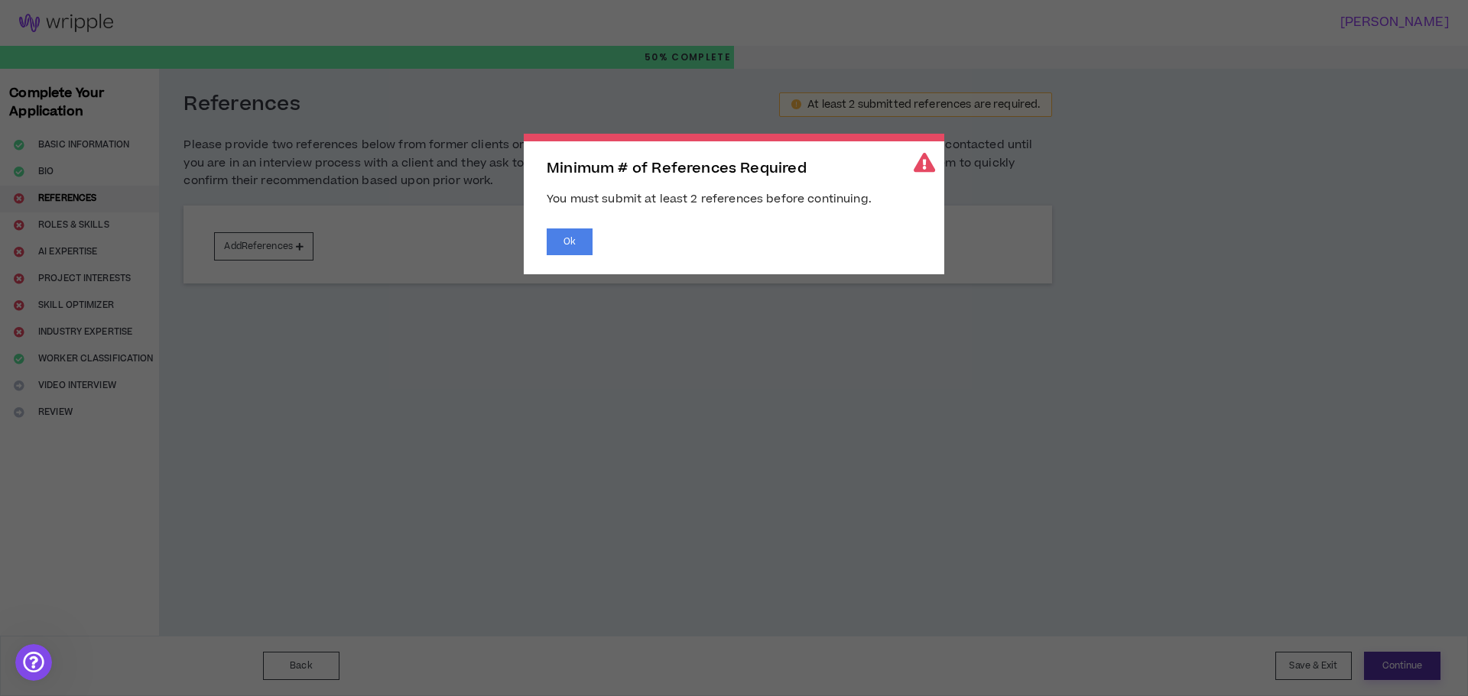
click at [1411, 670] on span "Minimum # of References Required You must submit at least 2 references before c…" at bounding box center [734, 348] width 1468 height 696
click at [583, 237] on button "Ok" at bounding box center [570, 242] width 46 height 27
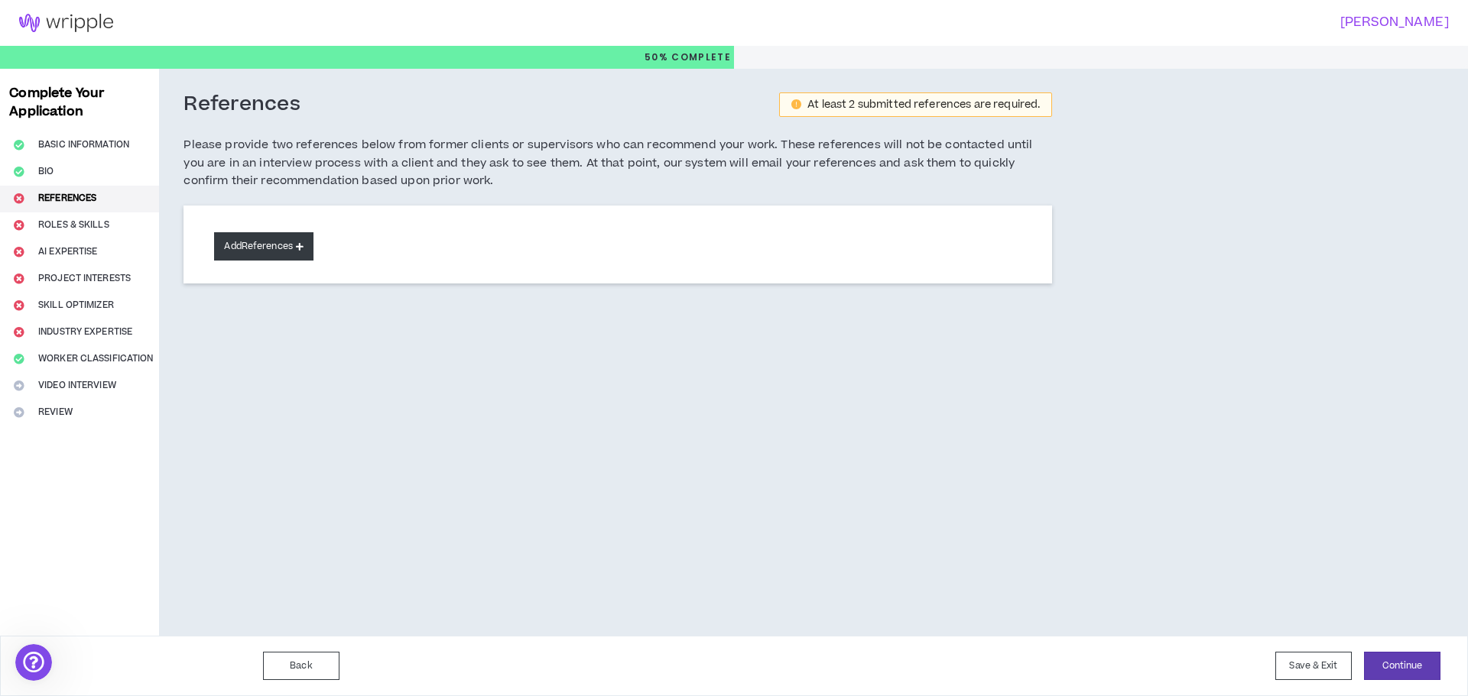
click at [297, 240] on button "Add References" at bounding box center [263, 246] width 99 height 28
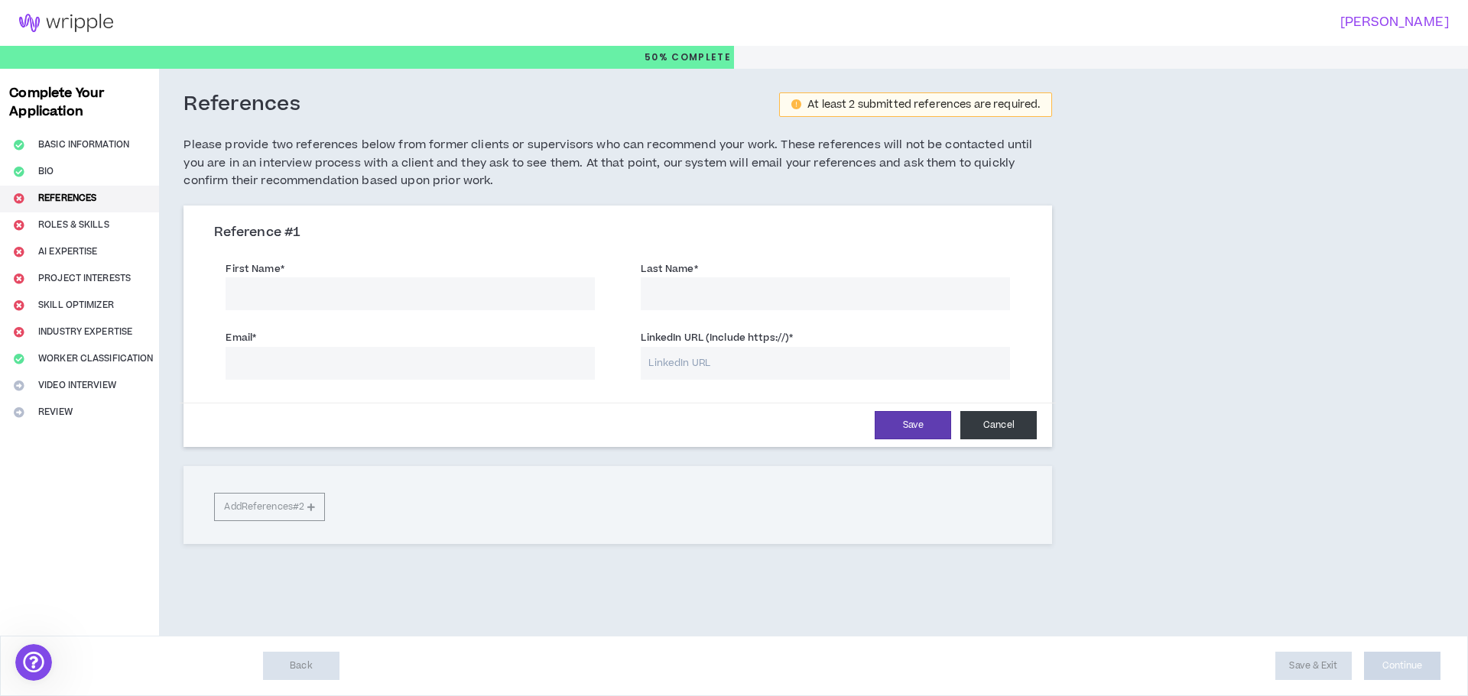
click at [1005, 425] on button "Cancel" at bounding box center [998, 425] width 76 height 28
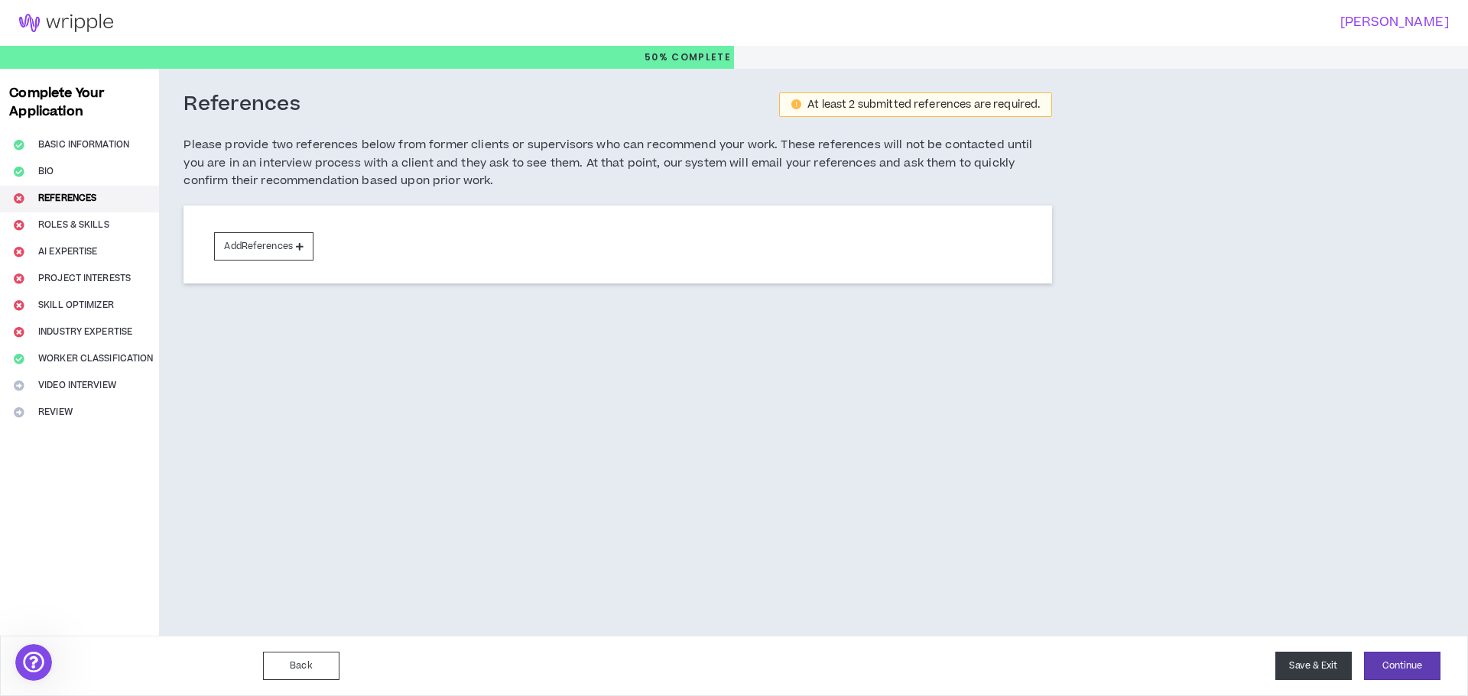
click at [1320, 674] on button "Save & Exit" at bounding box center [1313, 666] width 76 height 28
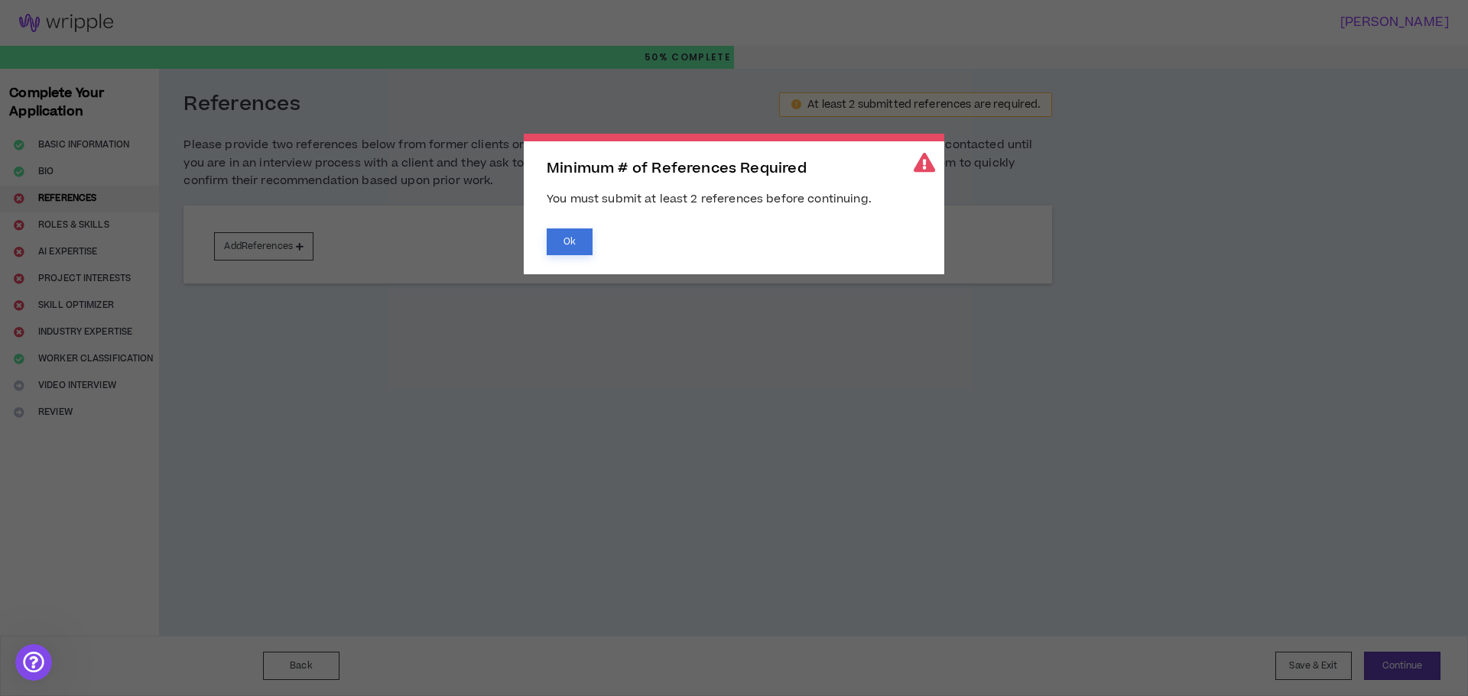
click at [570, 242] on button "Ok" at bounding box center [570, 242] width 46 height 27
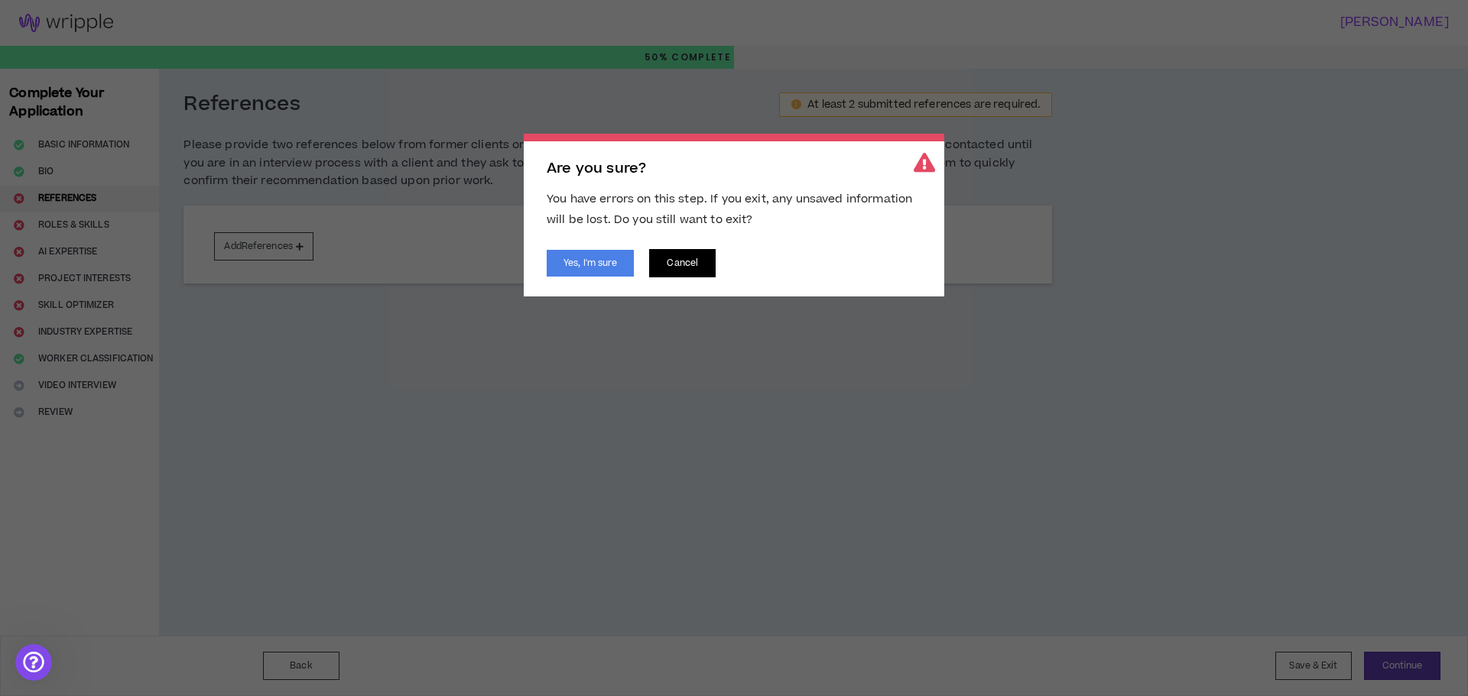
click at [692, 258] on button "Cancel" at bounding box center [682, 263] width 67 height 28
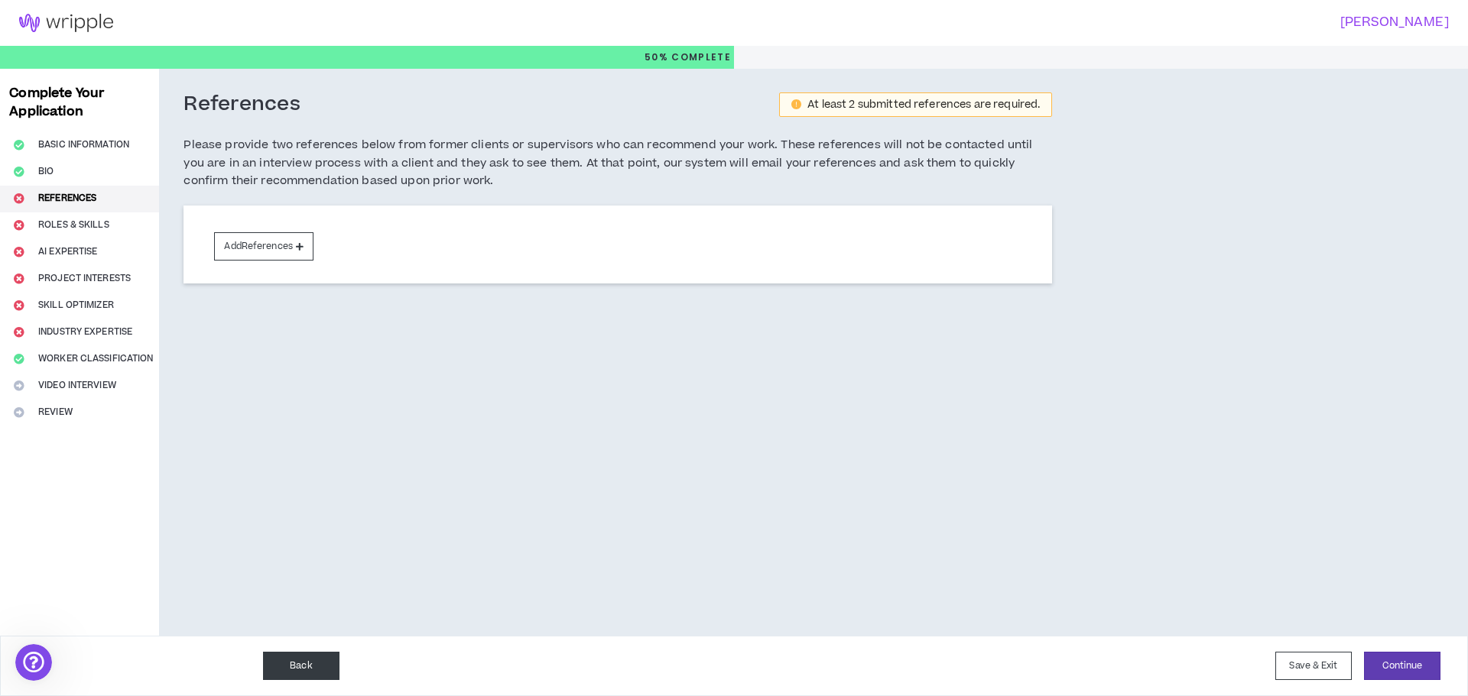
click at [296, 667] on button "Back" at bounding box center [301, 666] width 76 height 28
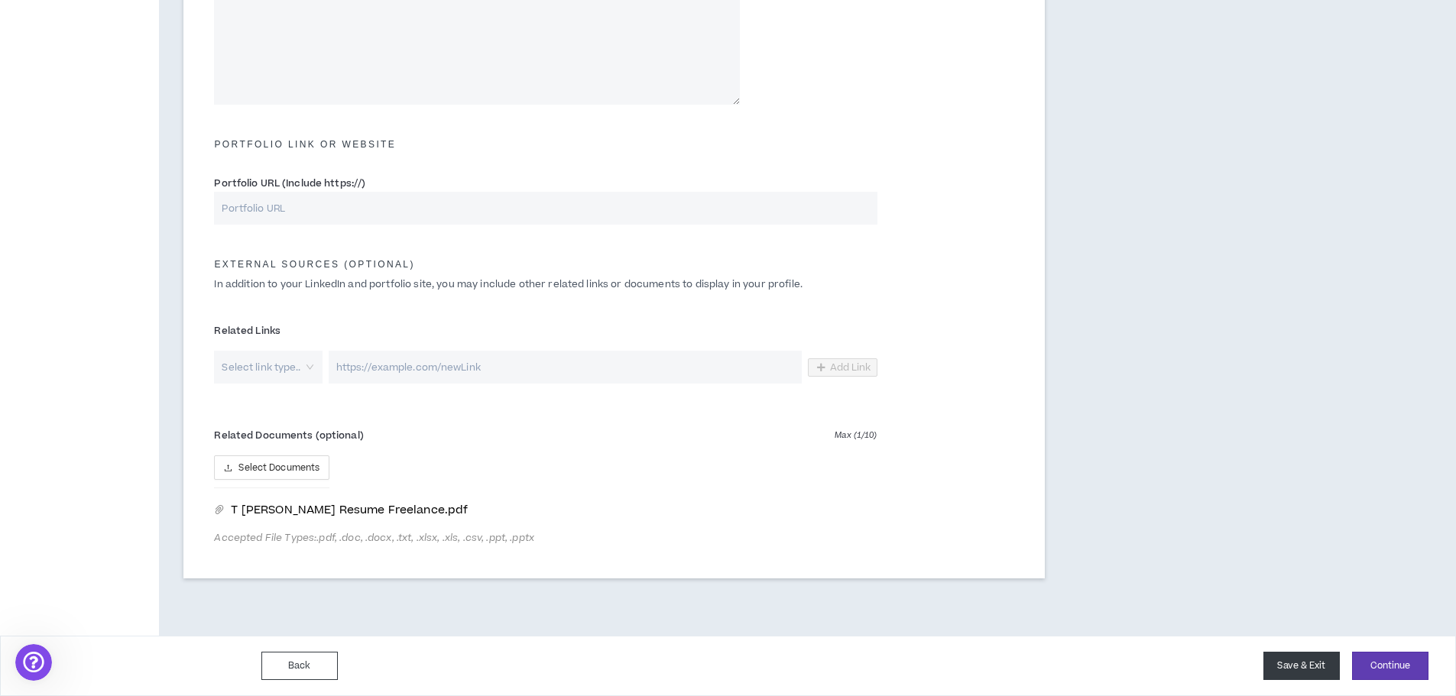
click at [1312, 670] on button "Save & Exit" at bounding box center [1302, 666] width 76 height 28
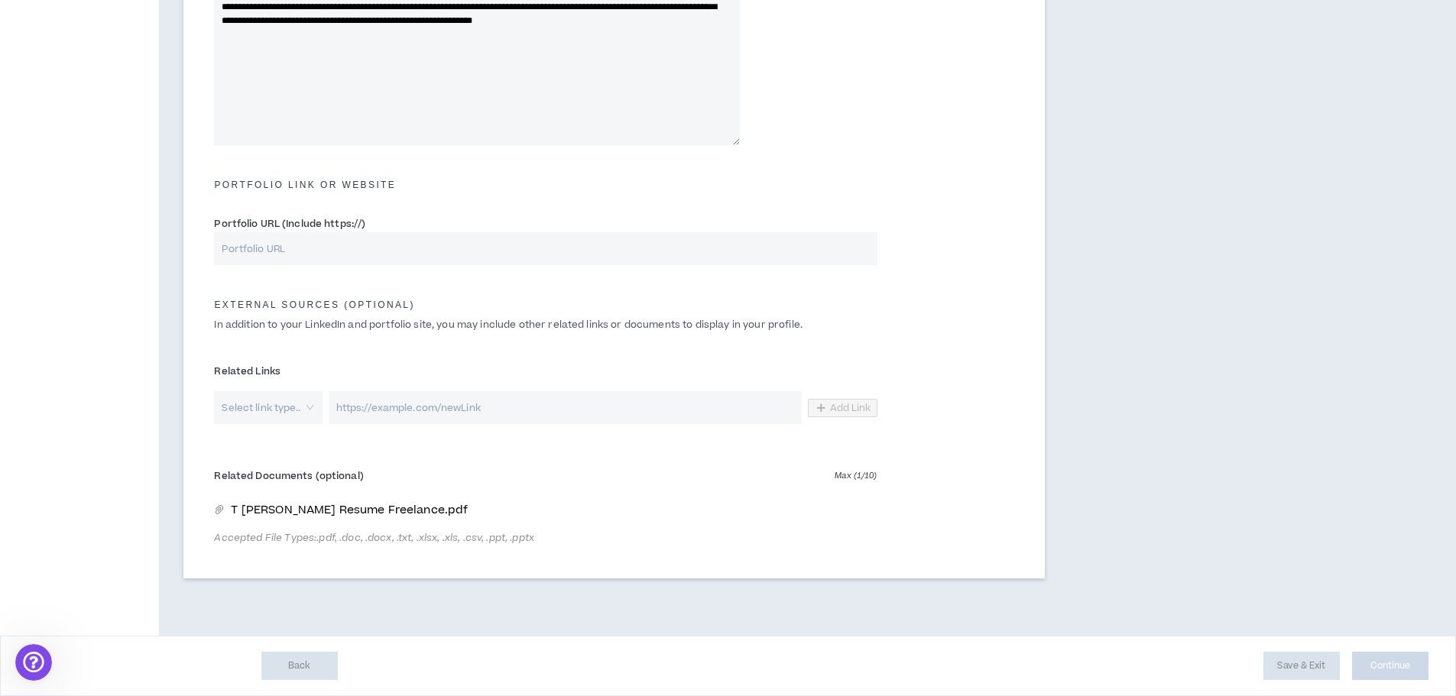
scroll to position [650, 0]
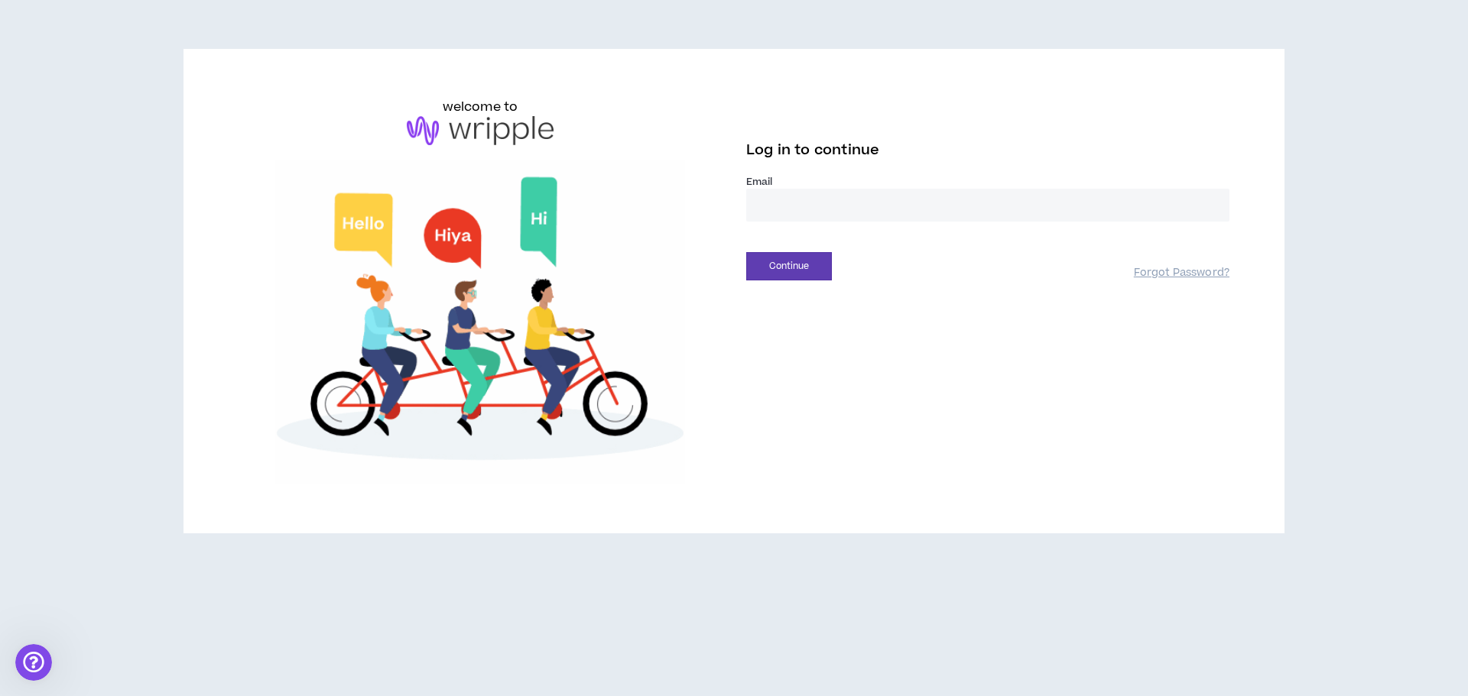
click at [774, 202] on input "email" at bounding box center [987, 205] width 483 height 33
